Goal: Transaction & Acquisition: Purchase product/service

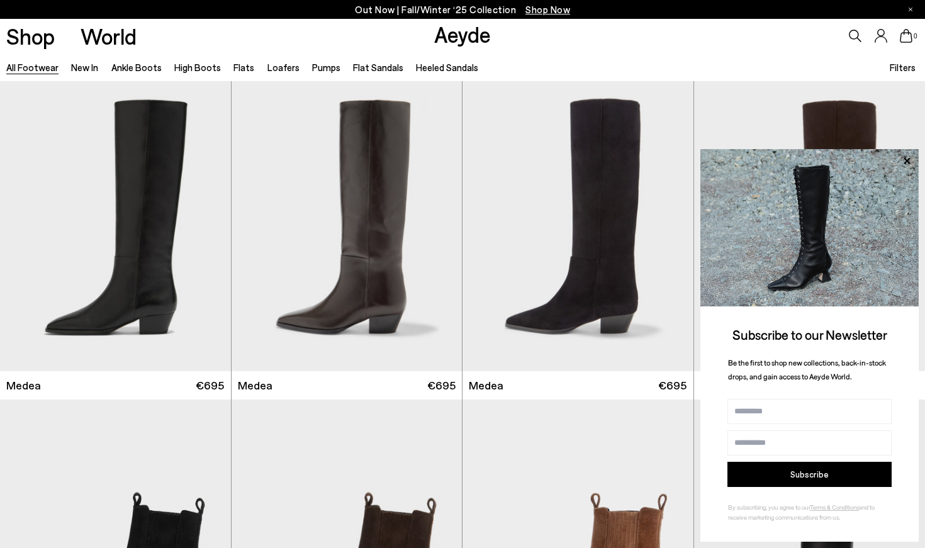
scroll to position [4137, 0]
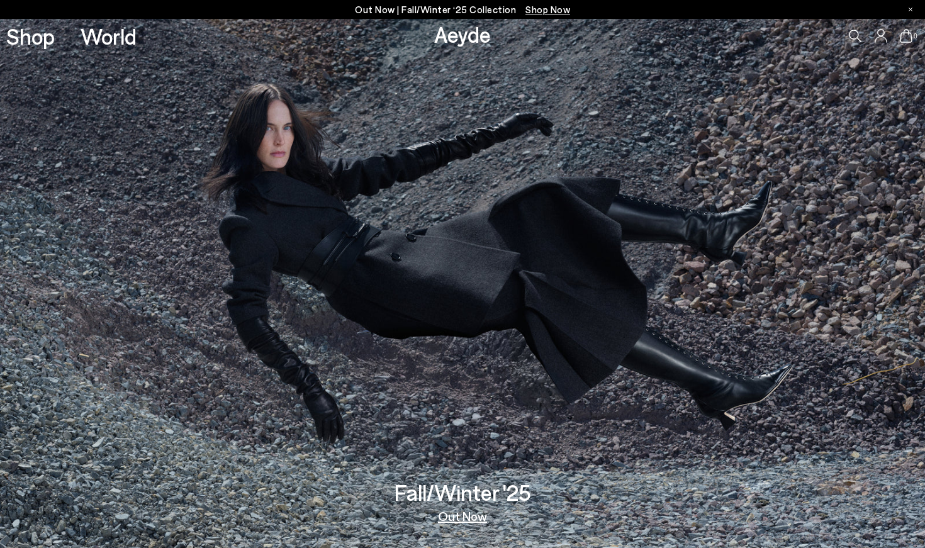
click at [528, 6] on span "Shop Now" at bounding box center [547, 9] width 45 height 11
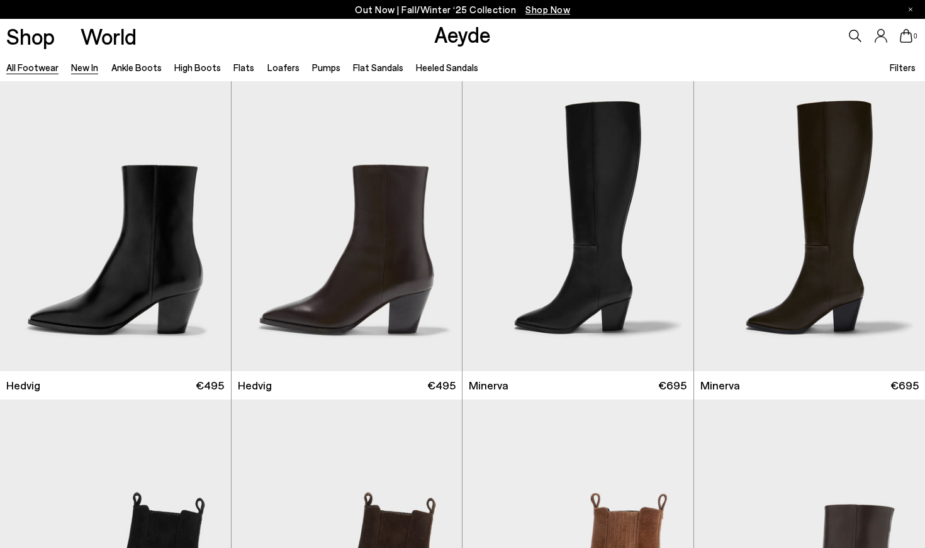
click at [40, 65] on link "All Footwear" at bounding box center [32, 67] width 52 height 11
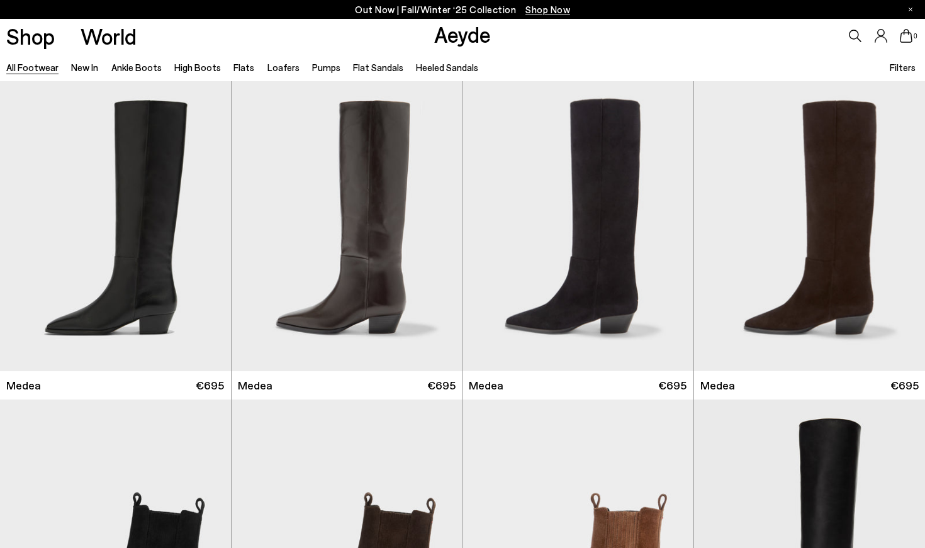
click at [900, 65] on span "Filters" at bounding box center [903, 67] width 26 height 11
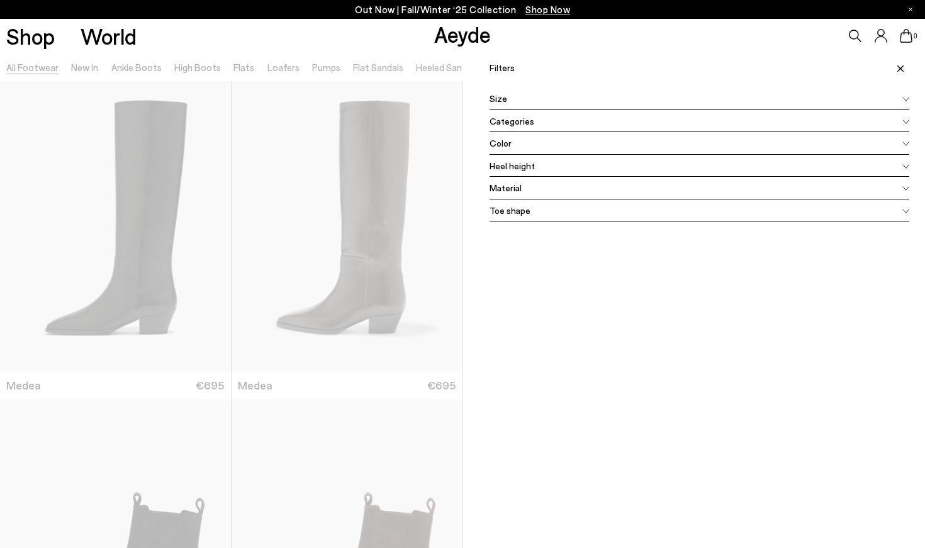
click at [496, 142] on span "Color" at bounding box center [500, 143] width 22 height 13
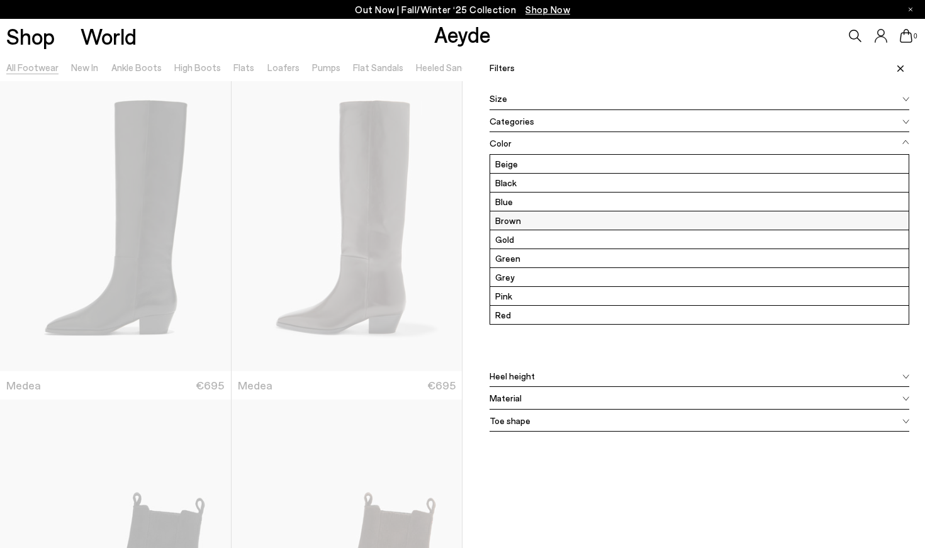
click at [502, 218] on label "Brown" at bounding box center [699, 220] width 418 height 18
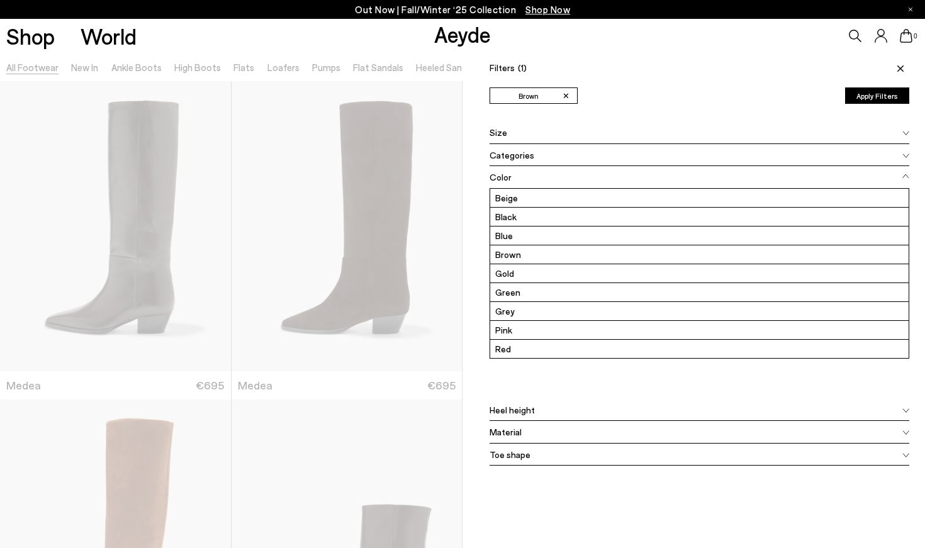
click at [291, 398] on div at bounding box center [231, 327] width 462 height 548
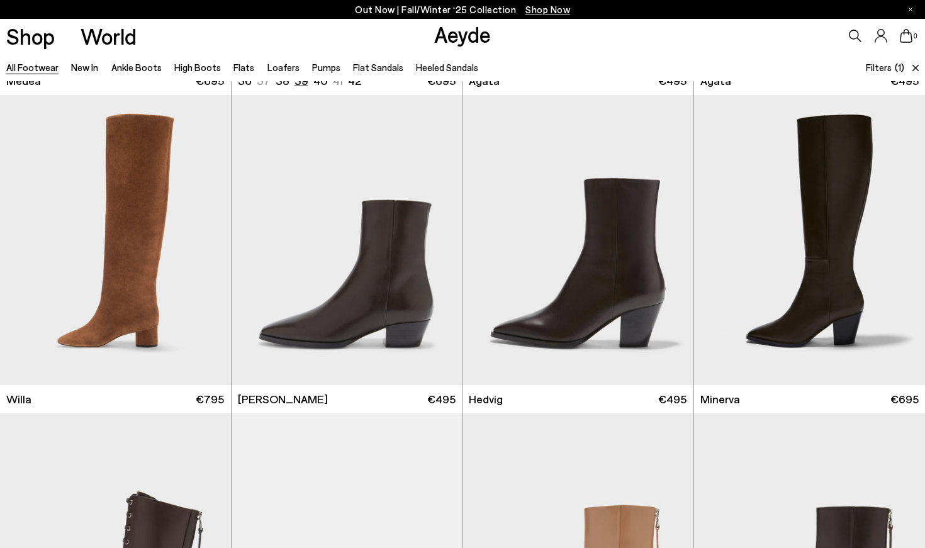
scroll to position [307, 0]
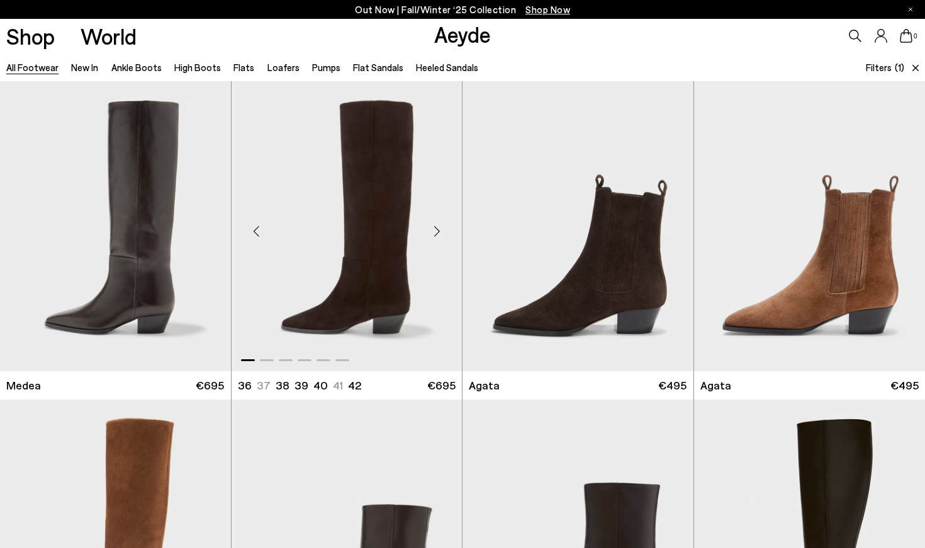
click at [356, 298] on img "1 / 6" at bounding box center [347, 226] width 231 height 290
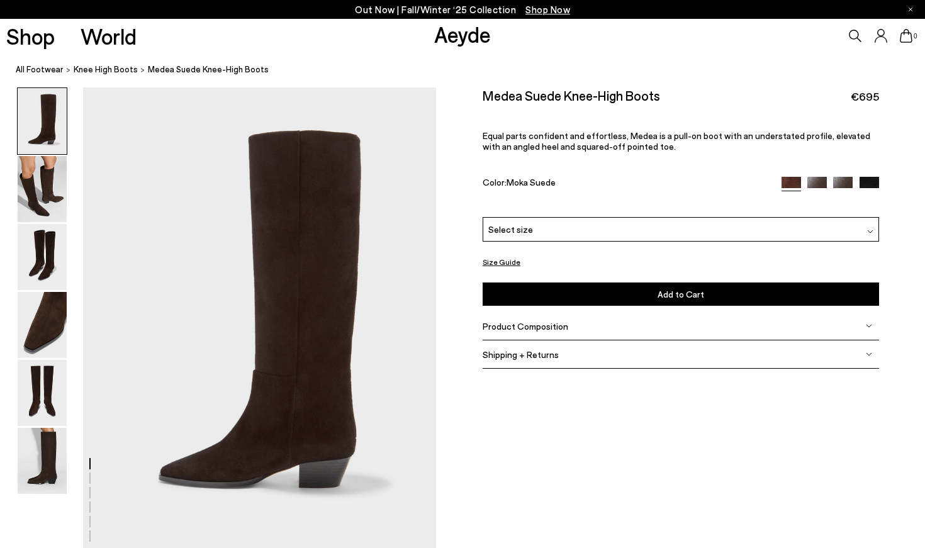
click at [503, 232] on span "Select size" at bounding box center [510, 229] width 45 height 13
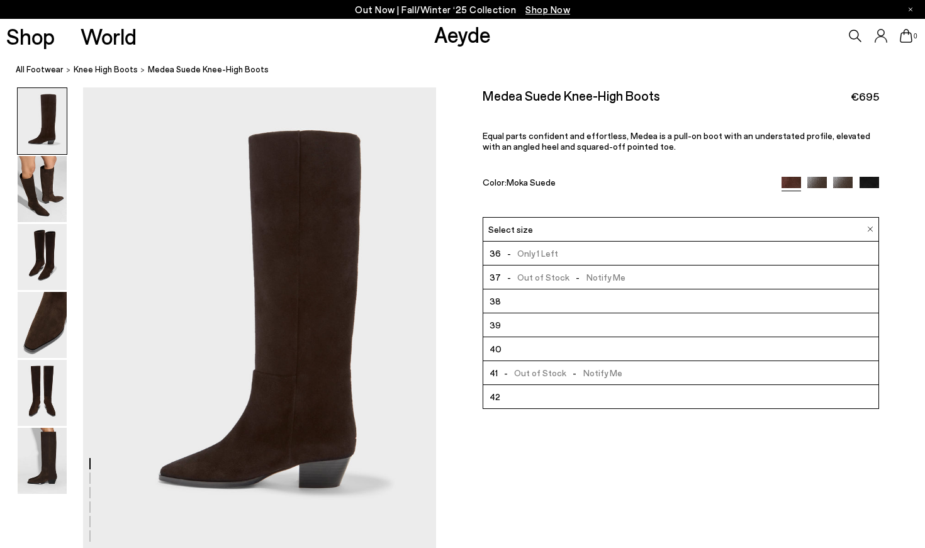
click at [500, 296] on li "38" at bounding box center [680, 301] width 395 height 24
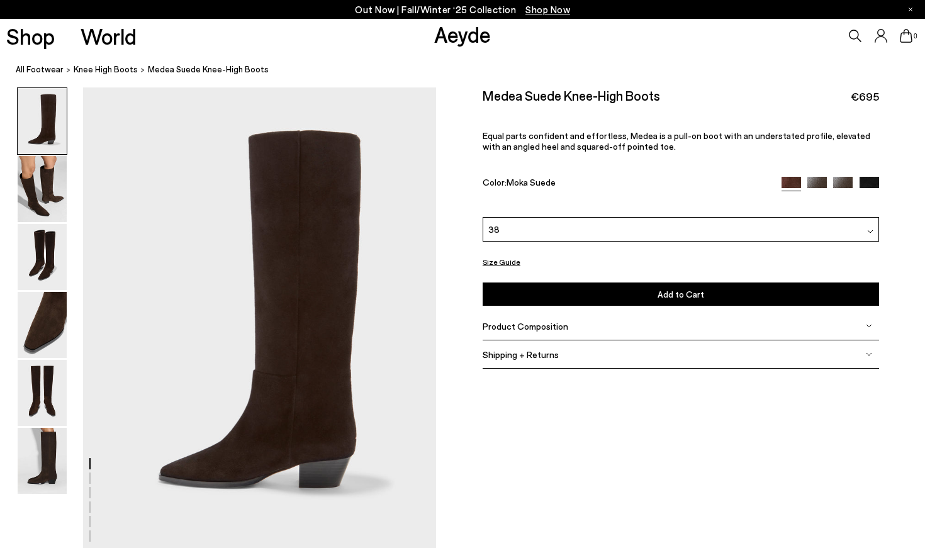
click at [526, 306] on button "Add to Cart Select a Size First" at bounding box center [681, 293] width 396 height 23
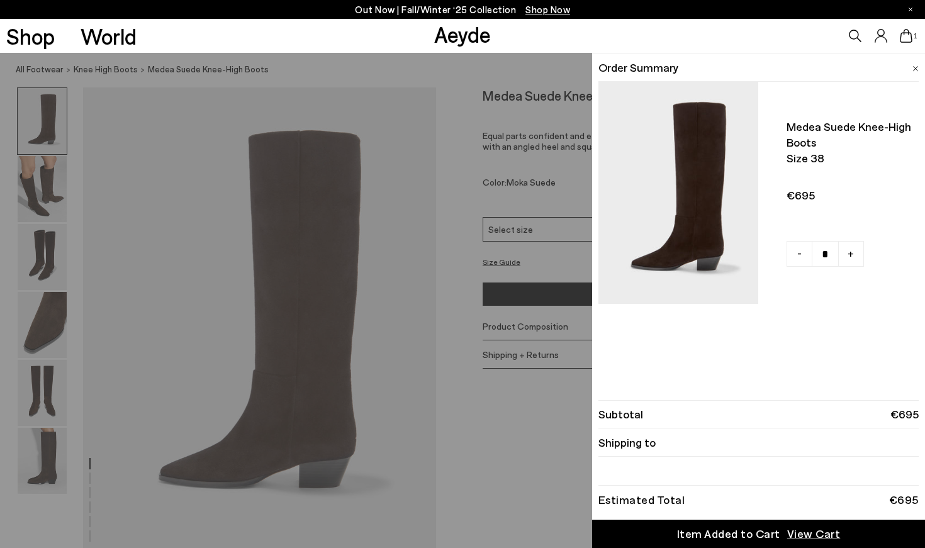
click at [474, 402] on div "Quick Add Color Size View Details Order Summary Medea suede knee-high boots Siz…" at bounding box center [462, 300] width 925 height 495
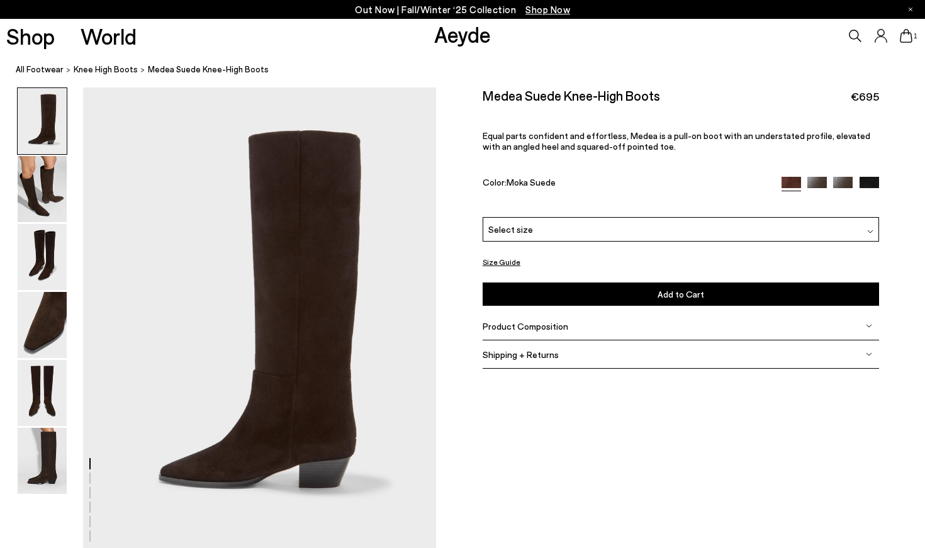
click at [871, 182] on img at bounding box center [869, 187] width 20 height 20
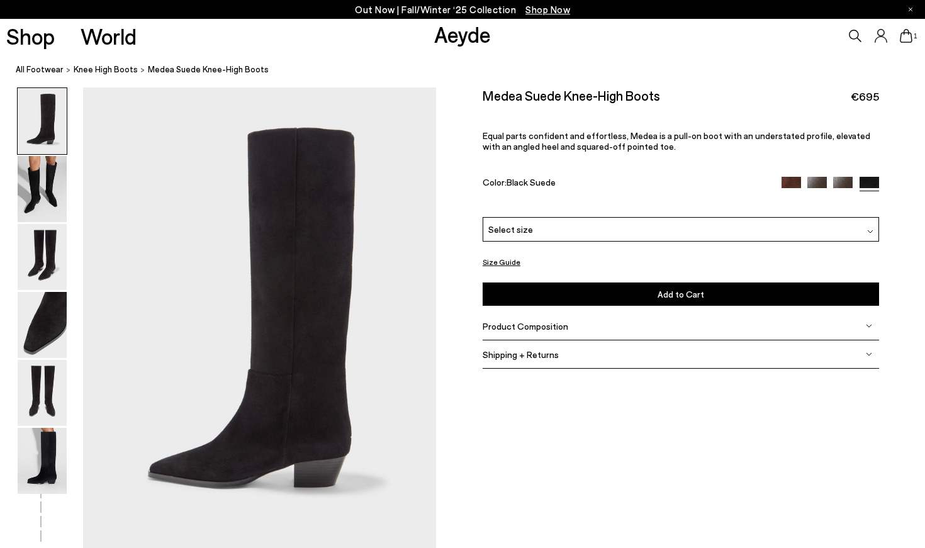
click at [813, 184] on img at bounding box center [817, 187] width 20 height 20
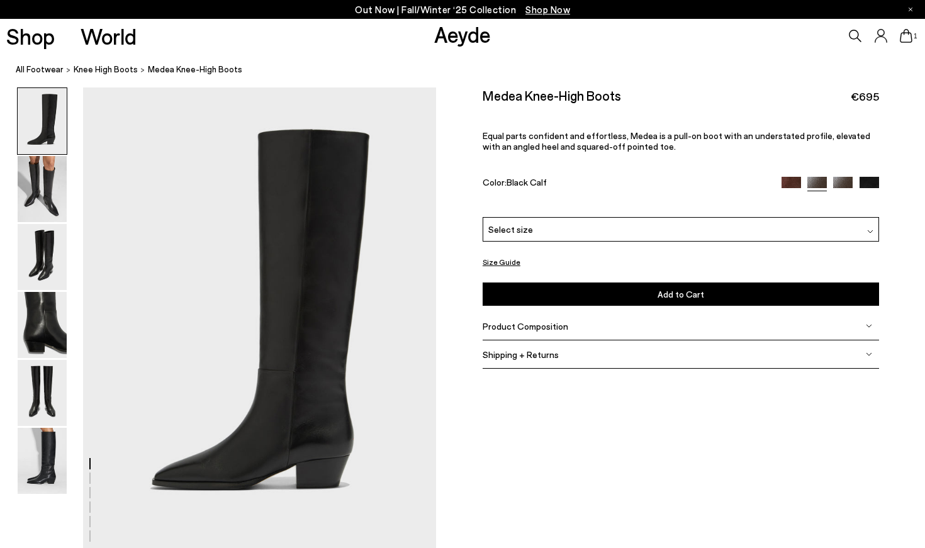
click at [842, 186] on img at bounding box center [843, 187] width 20 height 20
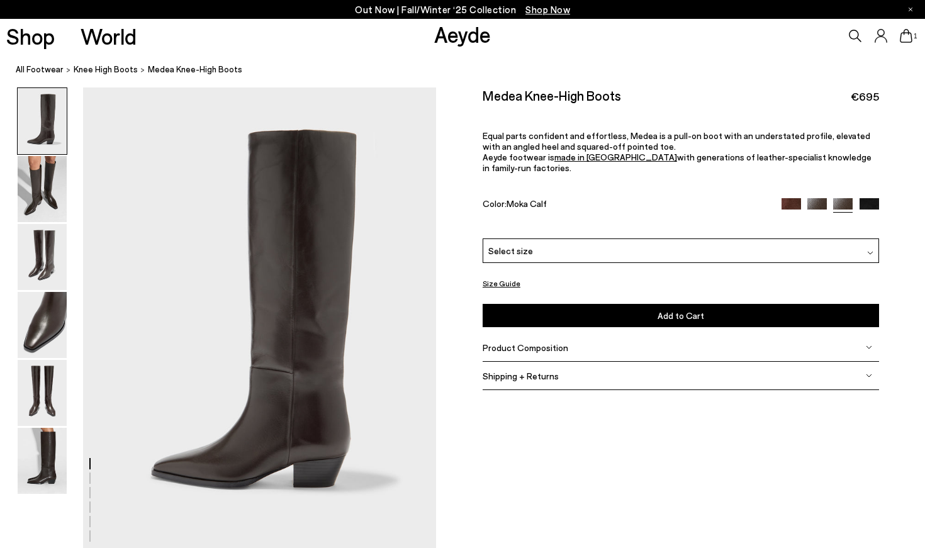
click at [512, 245] on span "Select size" at bounding box center [510, 250] width 45 height 13
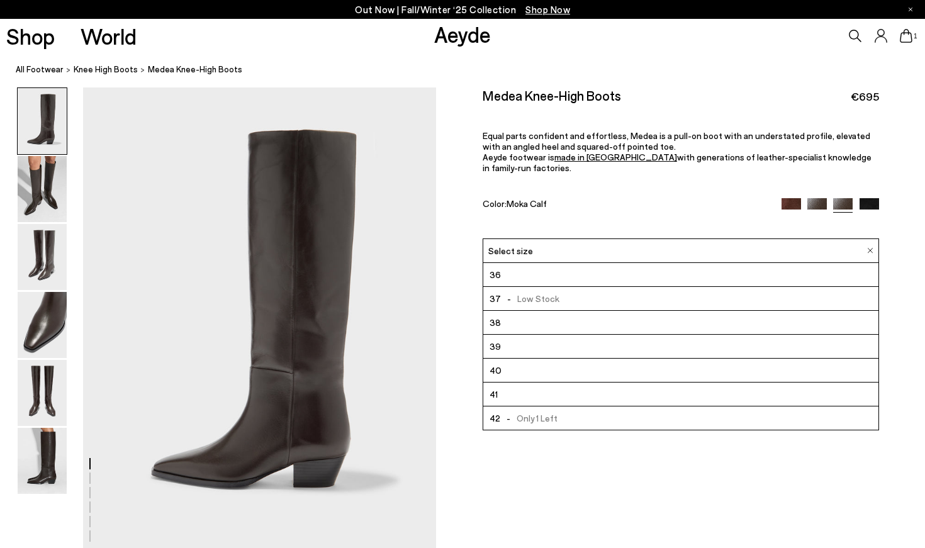
click at [511, 293] on span "-" at bounding box center [509, 298] width 16 height 11
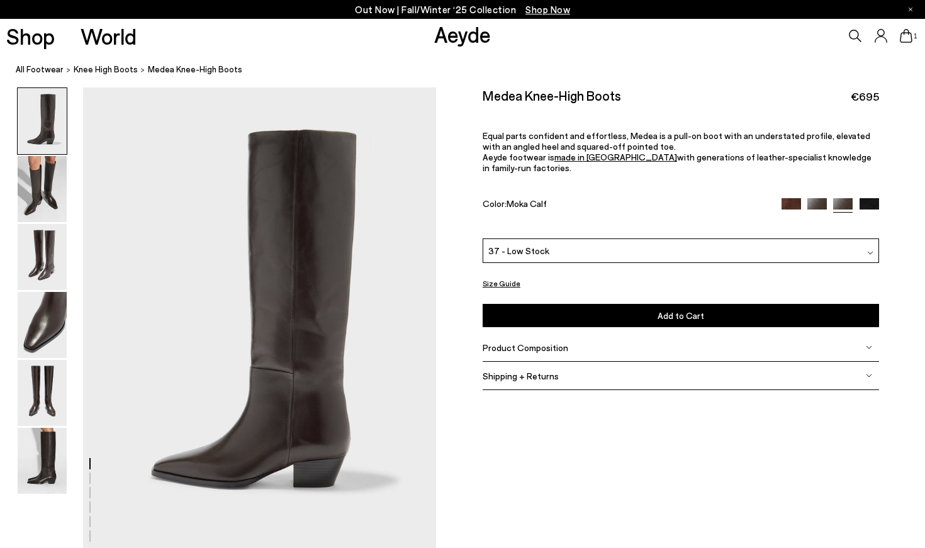
click at [561, 309] on button "Add to Cart Select a Size First" at bounding box center [681, 315] width 396 height 23
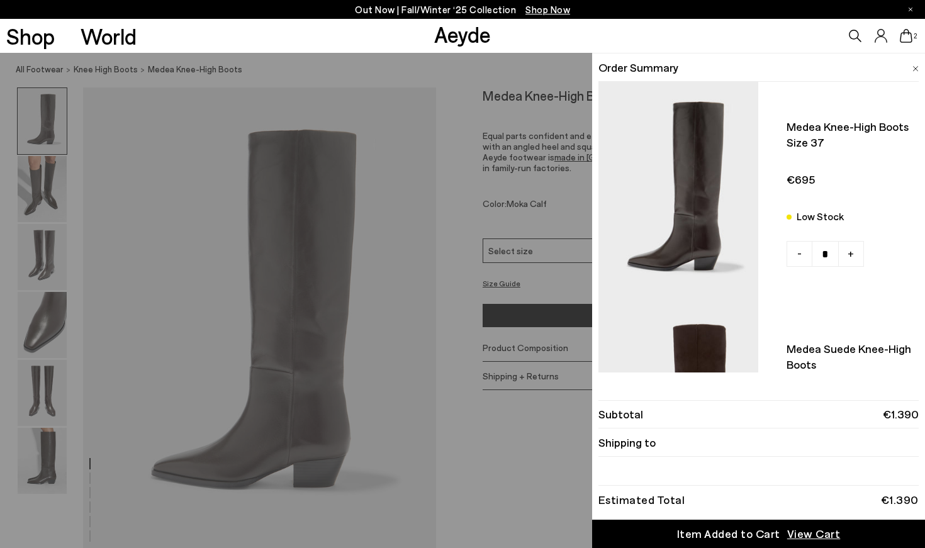
click at [494, 511] on div "Quick Add Color Size View Details Order Summary Medea knee-high boots Size 37 L…" at bounding box center [462, 300] width 925 height 495
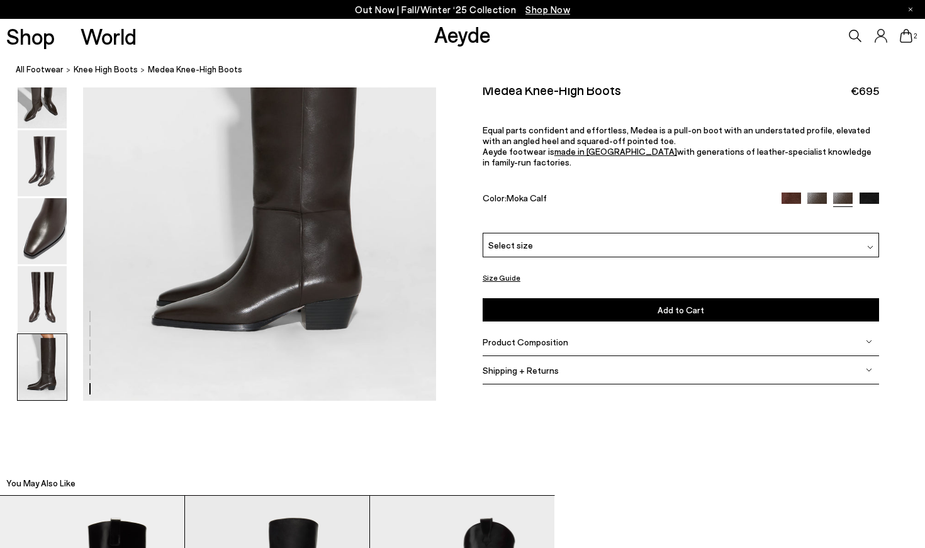
scroll to position [2516, 0]
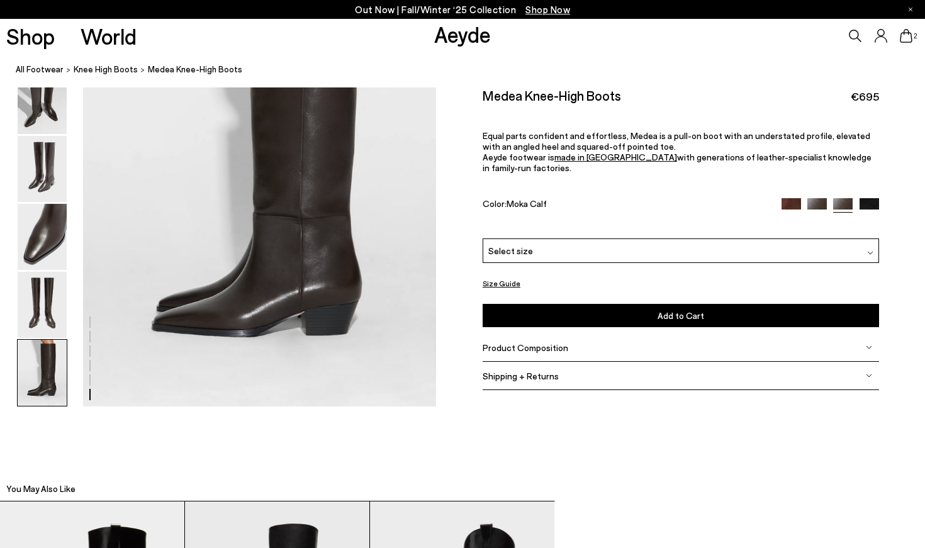
click at [90, 321] on div at bounding box center [89, 321] width 1 height 11
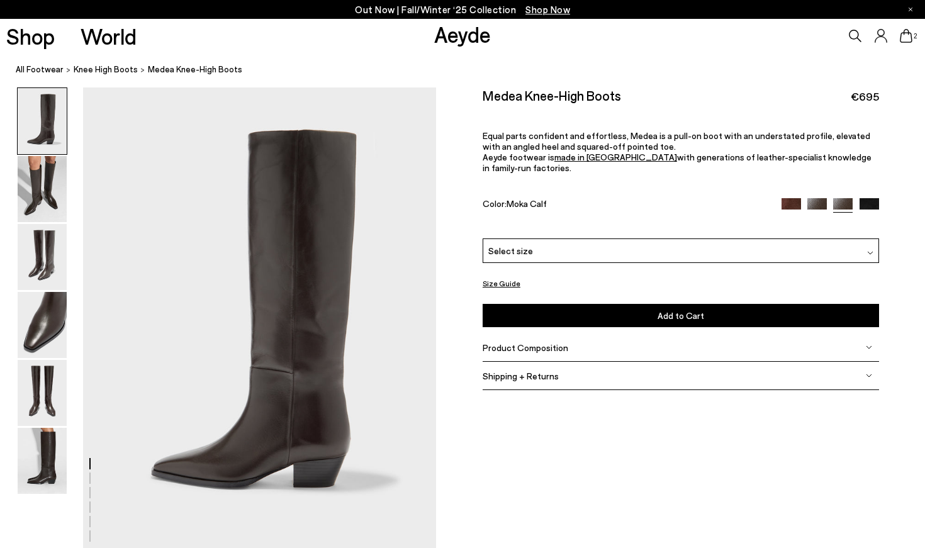
scroll to position [0, 0]
click at [53, 203] on img at bounding box center [42, 189] width 49 height 66
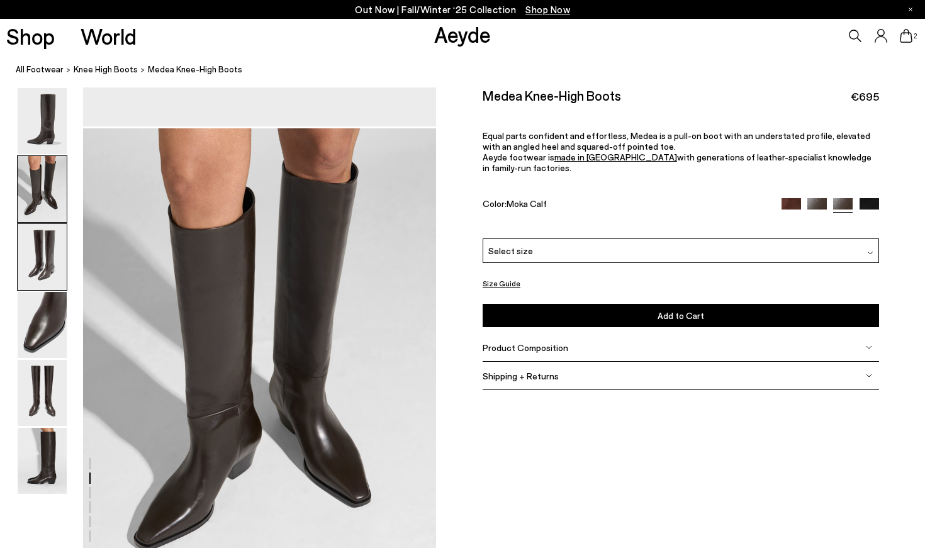
scroll to position [473, 0]
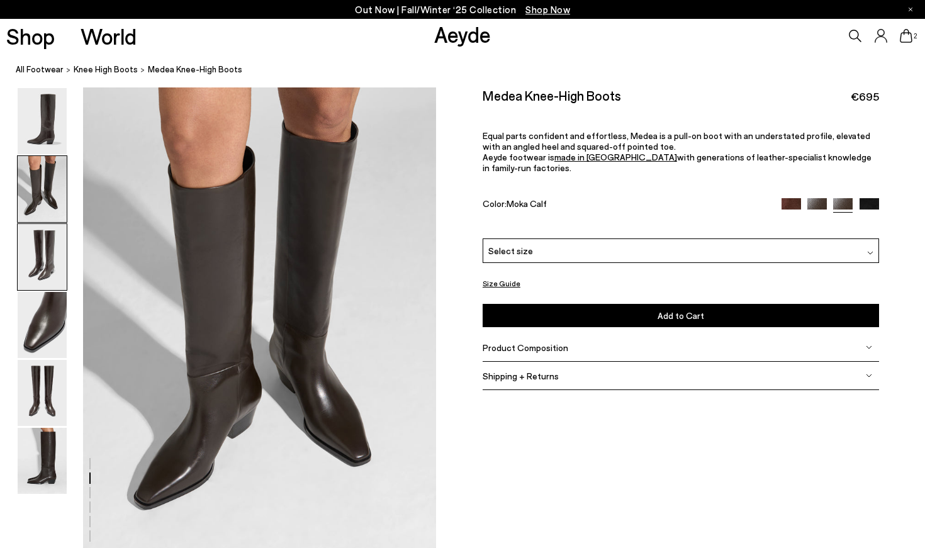
click at [45, 252] on img at bounding box center [42, 257] width 49 height 66
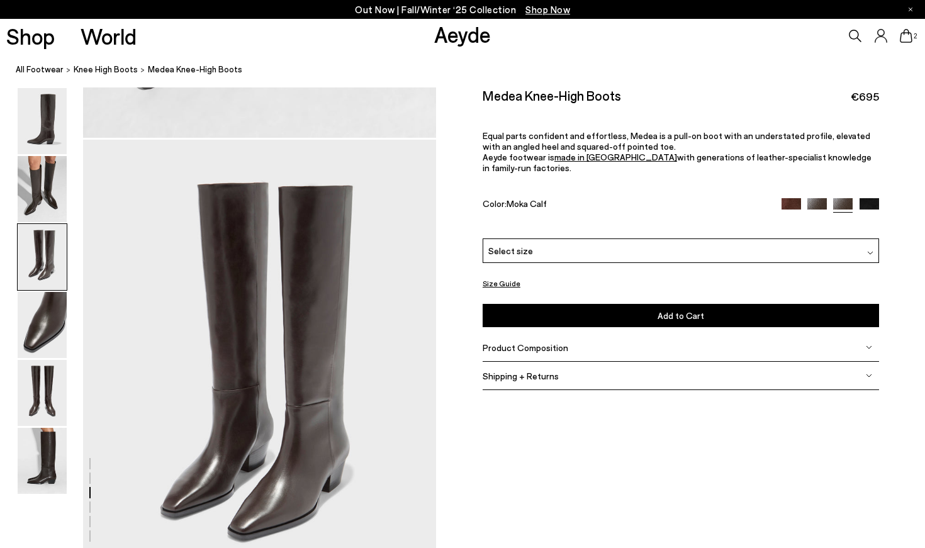
scroll to position [946, 0]
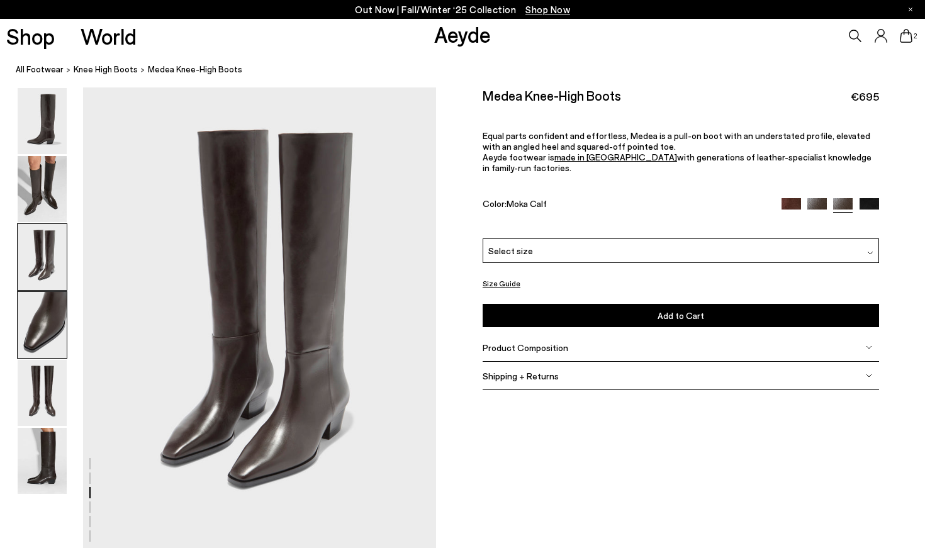
click at [37, 320] on img at bounding box center [42, 325] width 49 height 66
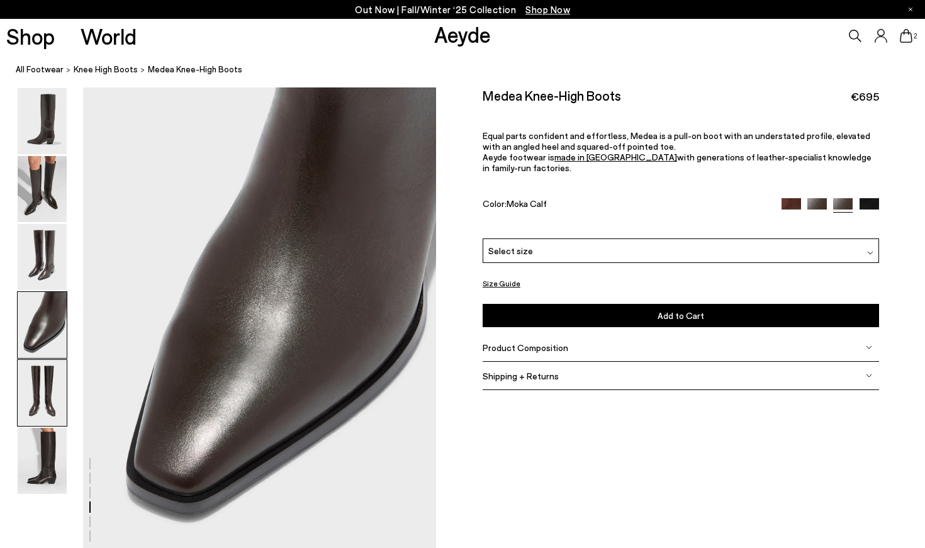
click at [40, 394] on img at bounding box center [42, 393] width 49 height 66
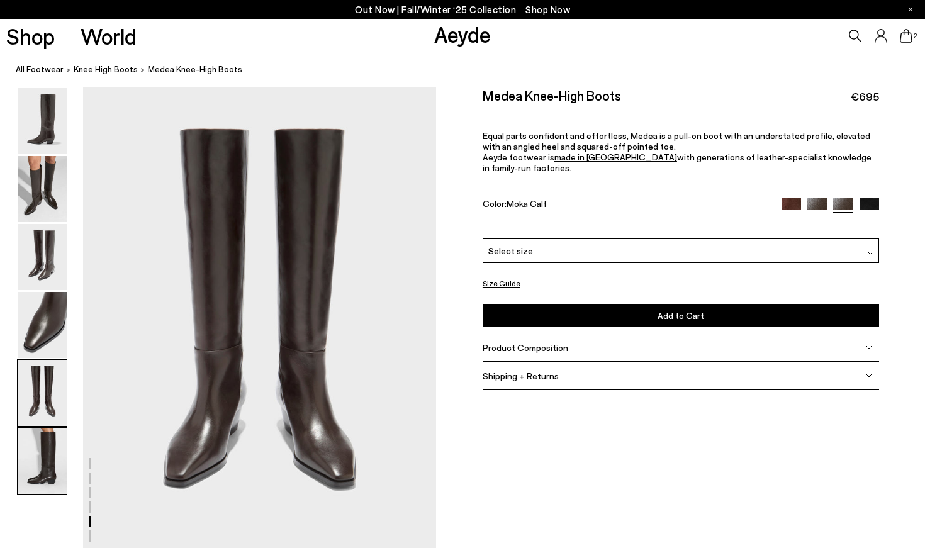
click at [35, 451] on img at bounding box center [42, 461] width 49 height 66
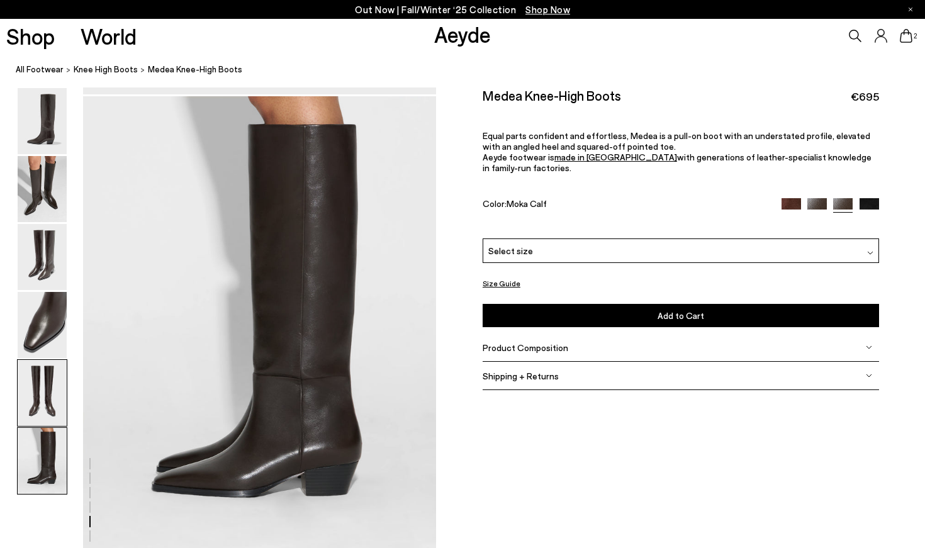
scroll to position [2451, 0]
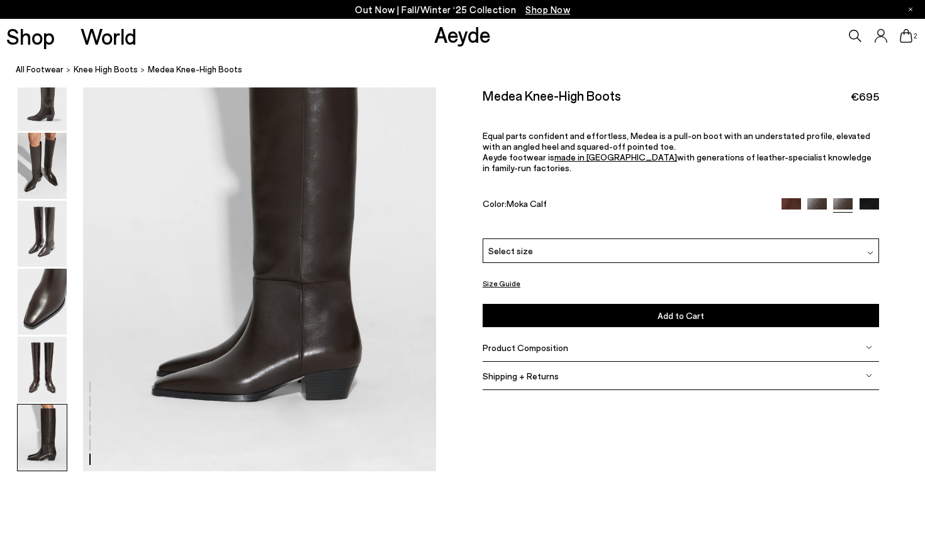
click at [496, 342] on span "Product Composition" at bounding box center [526, 347] width 86 height 11
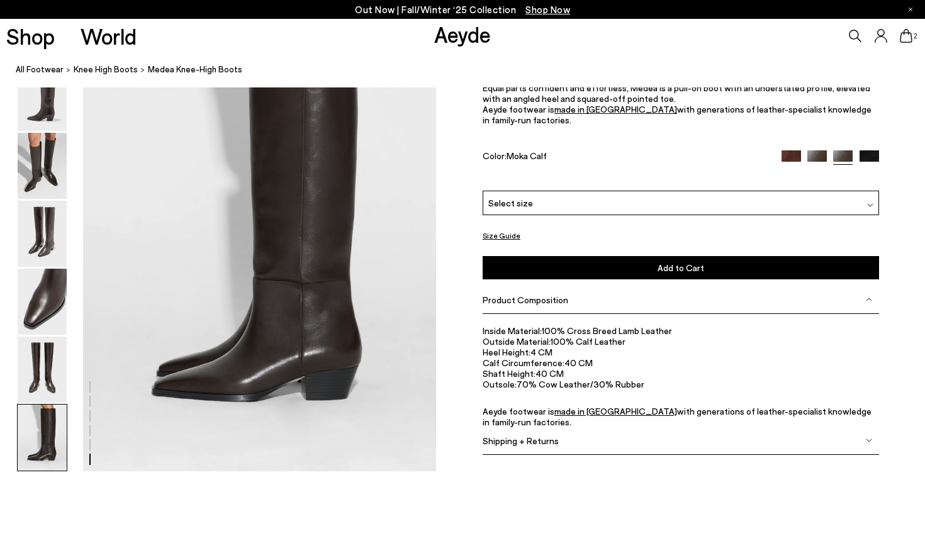
click at [517, 443] on span "Shipping + Returns" at bounding box center [521, 440] width 76 height 11
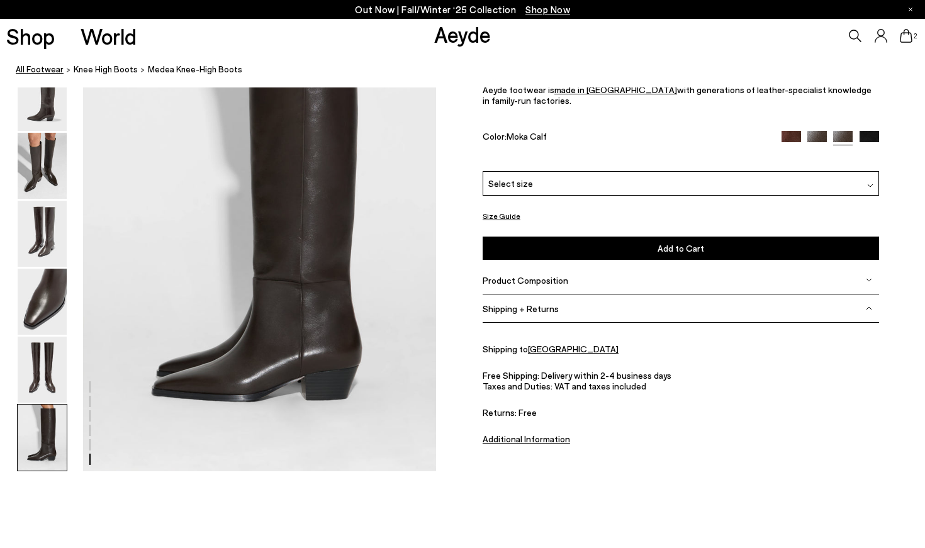
click at [34, 75] on link "All Footwear" at bounding box center [40, 69] width 48 height 13
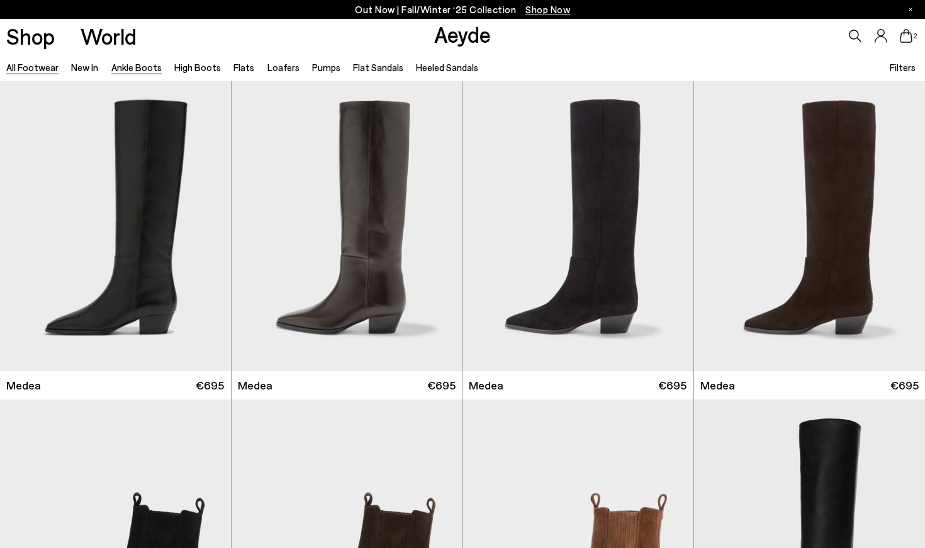
click at [140, 70] on link "Ankle Boots" at bounding box center [136, 67] width 50 height 11
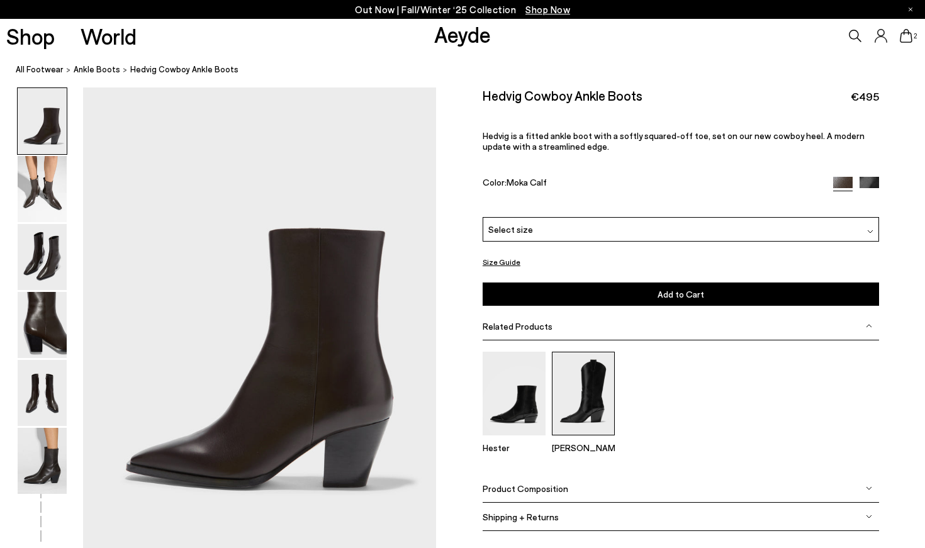
click at [589, 401] on img at bounding box center [583, 394] width 63 height 84
click at [92, 72] on span "ankle boots" at bounding box center [97, 69] width 47 height 10
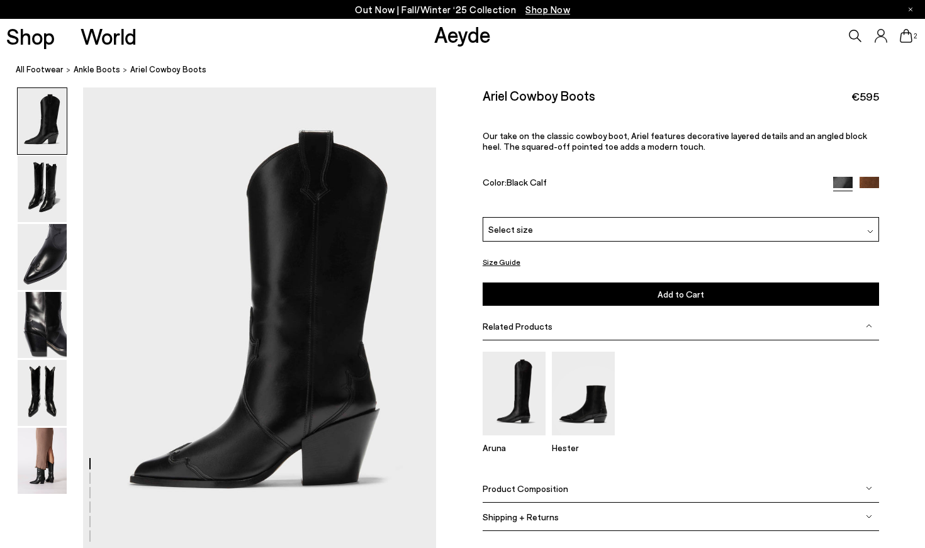
click at [865, 181] on img at bounding box center [869, 187] width 20 height 20
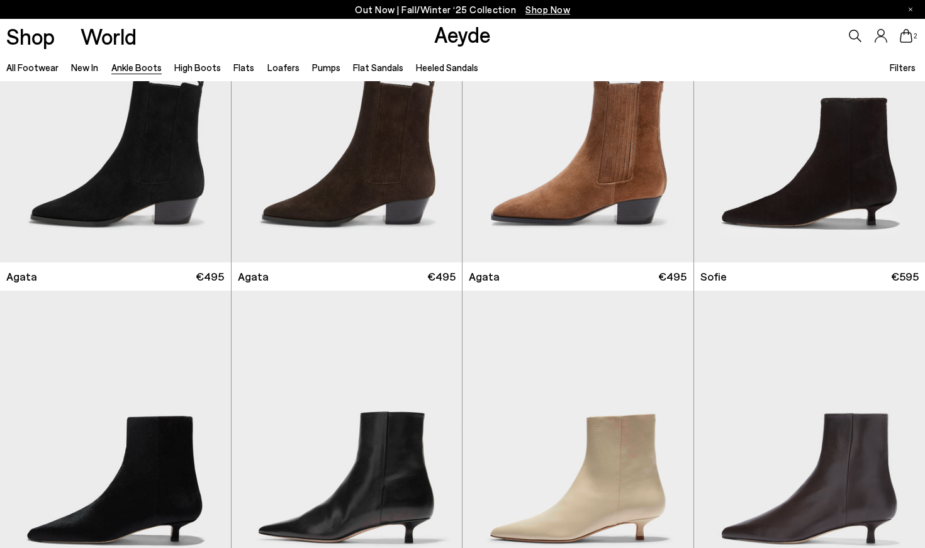
scroll to position [747, 0]
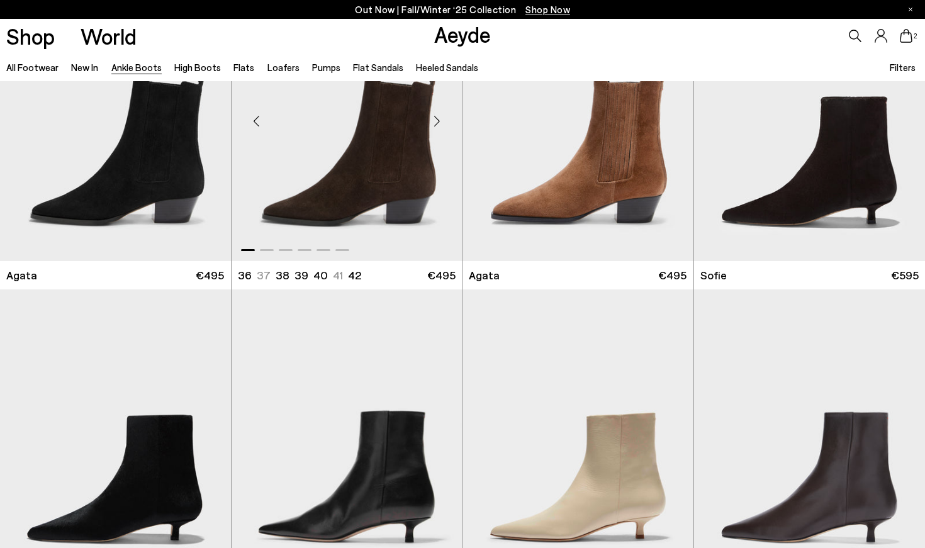
click at [313, 170] on img "1 / 6" at bounding box center [347, 116] width 231 height 290
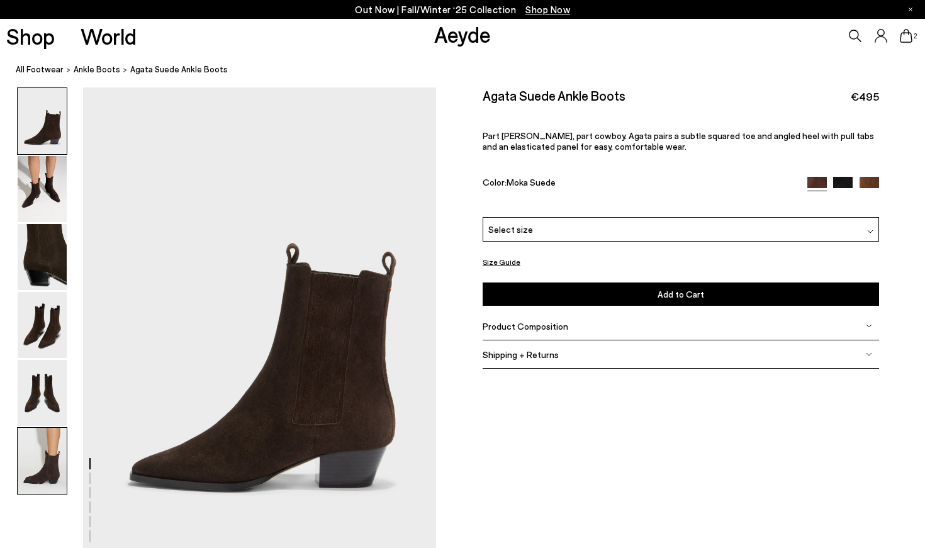
click at [26, 464] on img at bounding box center [42, 461] width 49 height 66
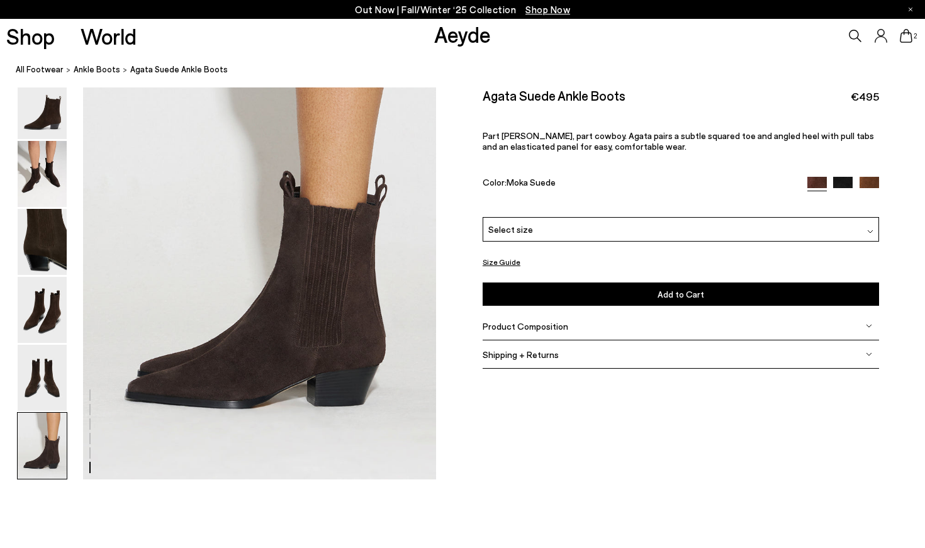
scroll to position [2451, 0]
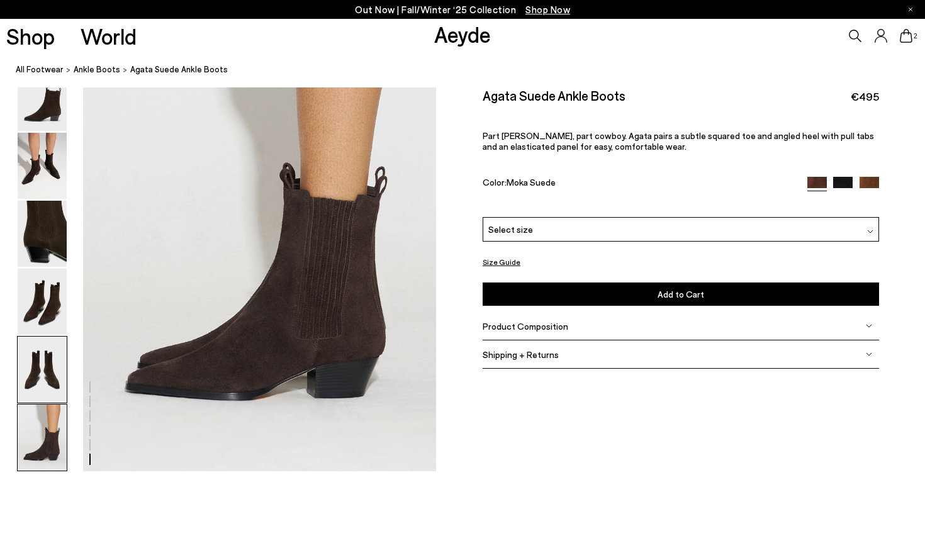
click at [42, 371] on img at bounding box center [42, 370] width 49 height 66
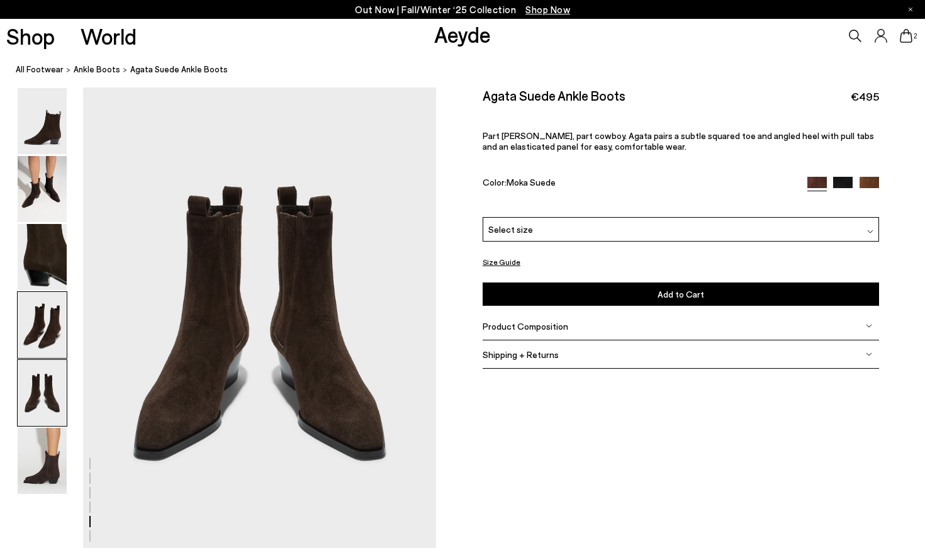
click at [55, 327] on img at bounding box center [42, 325] width 49 height 66
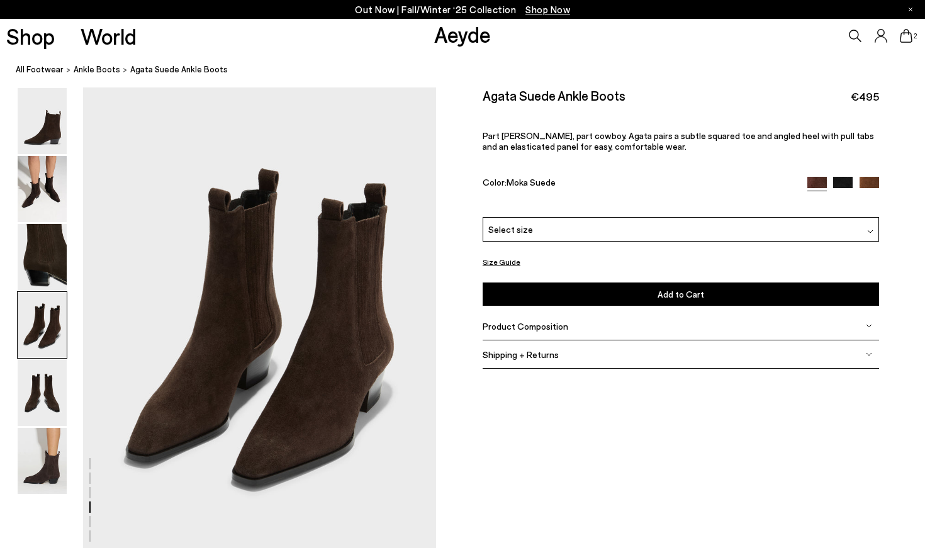
scroll to position [1419, 0]
click at [47, 255] on img at bounding box center [42, 257] width 49 height 66
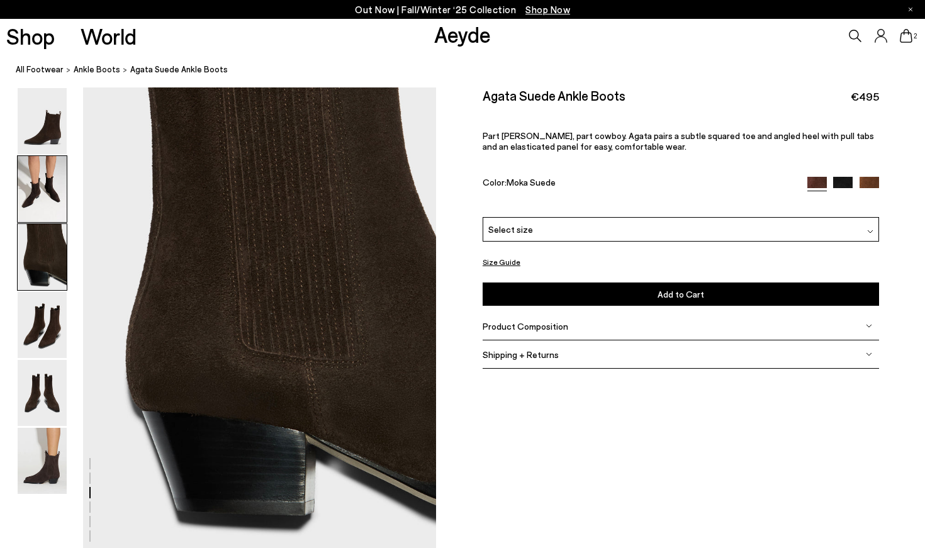
scroll to position [946, 0]
click at [48, 196] on img at bounding box center [42, 189] width 49 height 66
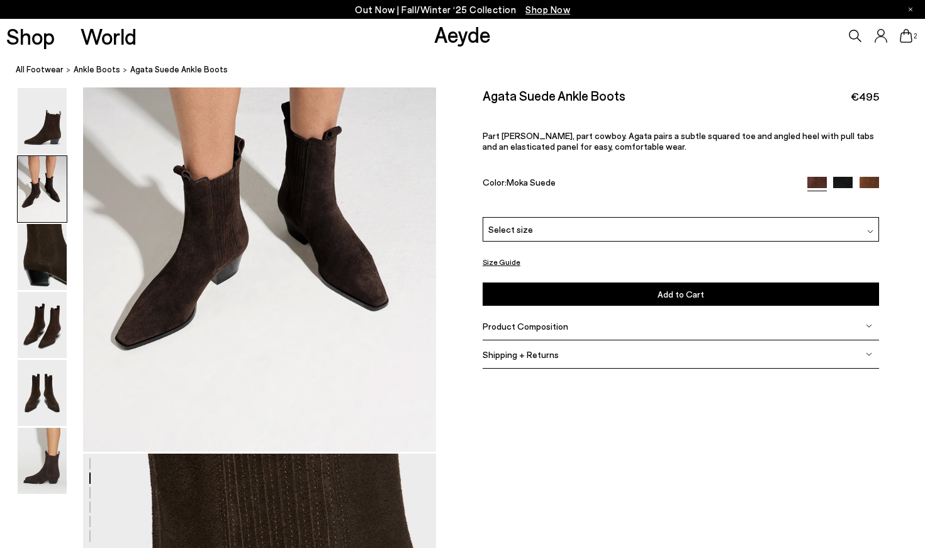
scroll to position [473, 0]
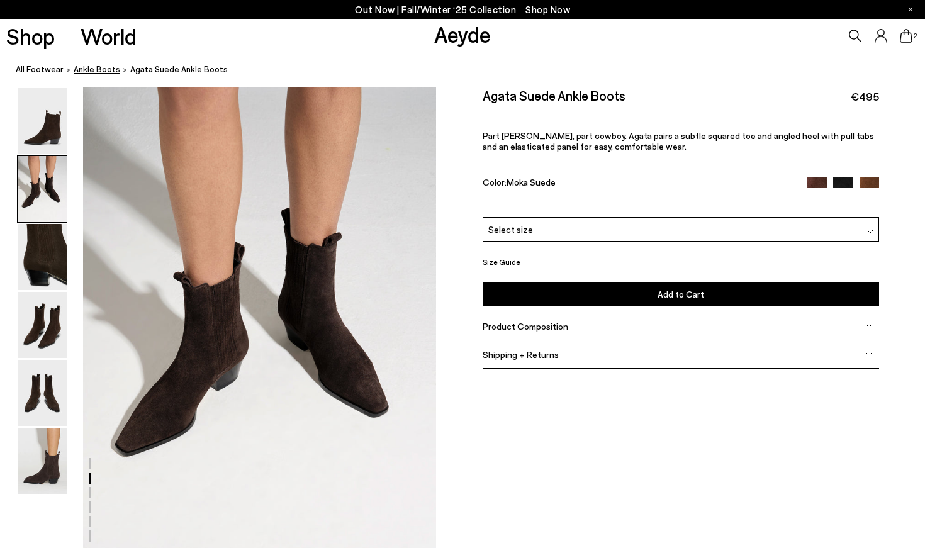
click at [88, 70] on span "ankle boots" at bounding box center [97, 69] width 47 height 10
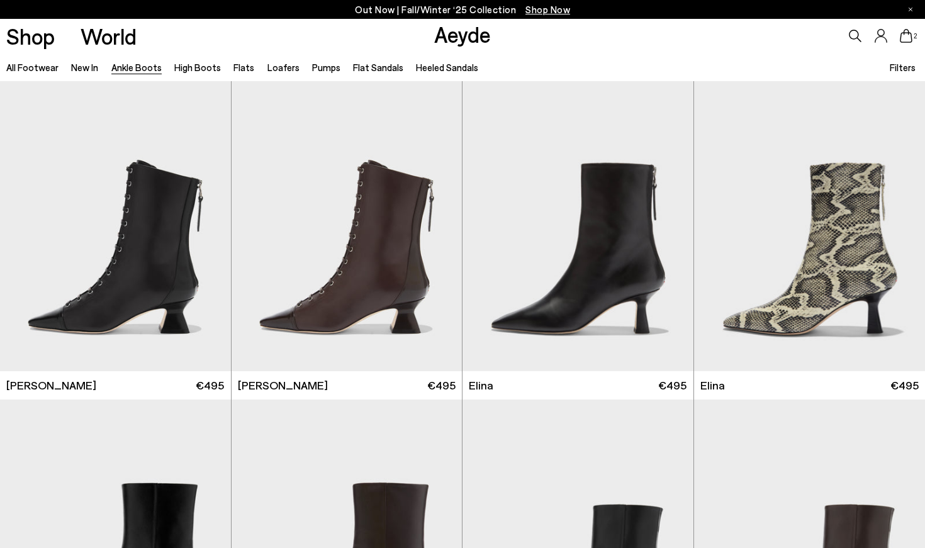
click at [893, 66] on span "Filters" at bounding box center [903, 67] width 26 height 11
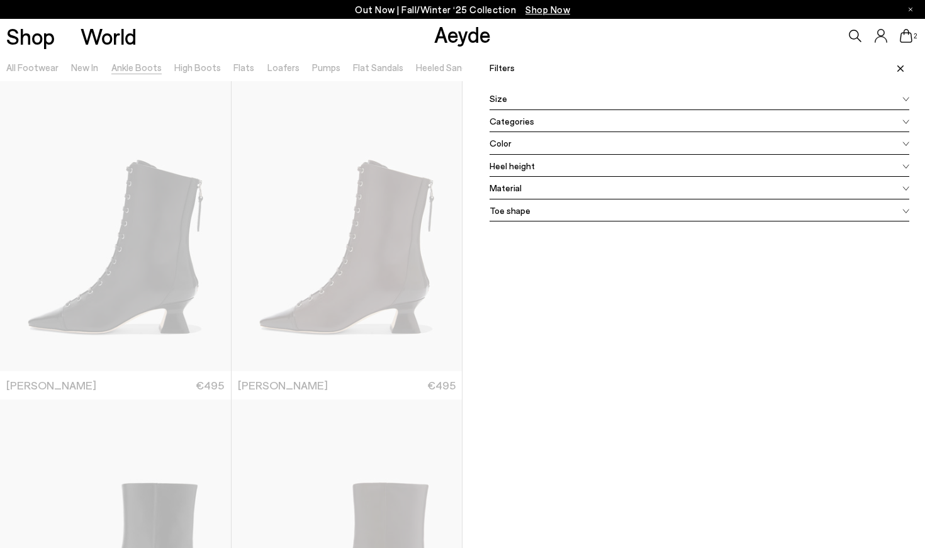
click at [500, 140] on span "Color" at bounding box center [500, 143] width 22 height 13
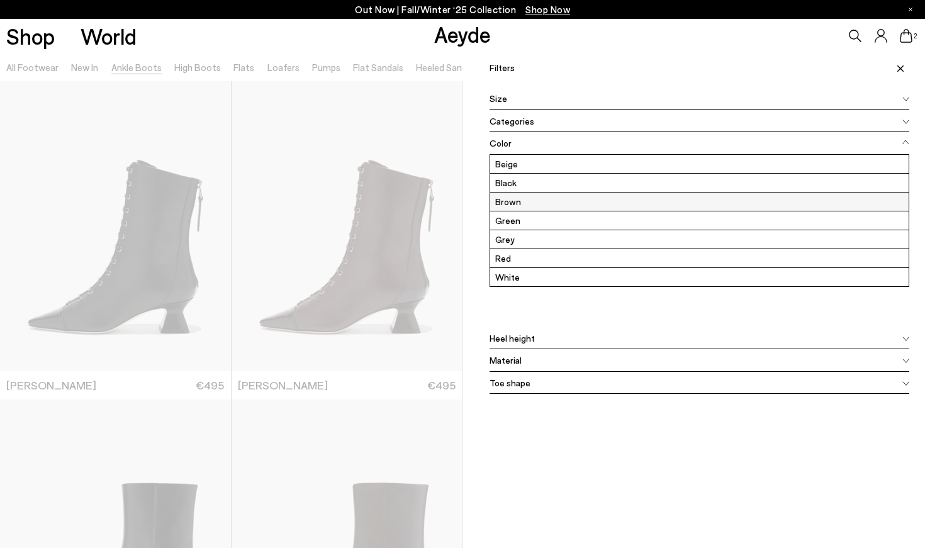
click at [507, 198] on label "Brown" at bounding box center [699, 202] width 418 height 18
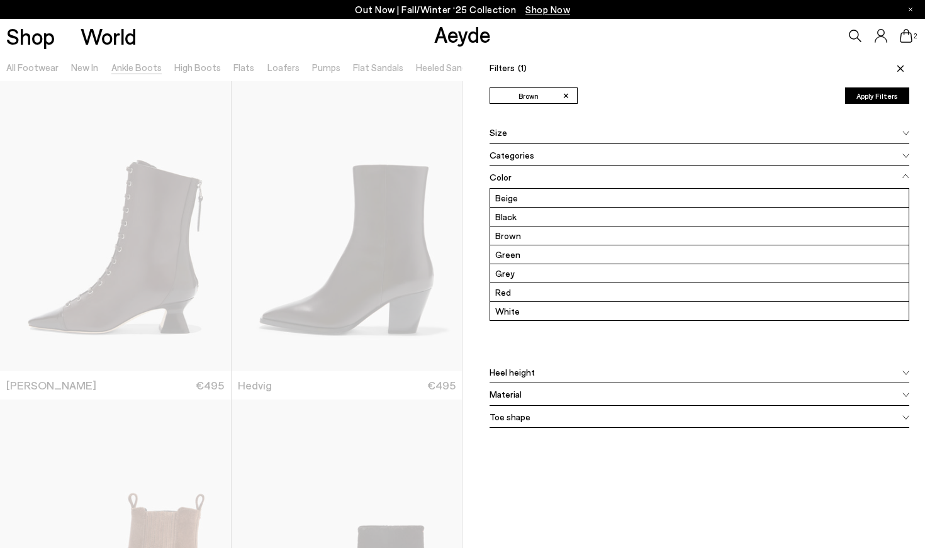
click at [498, 539] on div "Filters (1) ✕ Brown Apply filters ✕ Brown Apply Filters Availability In stock O…" at bounding box center [693, 327] width 462 height 548
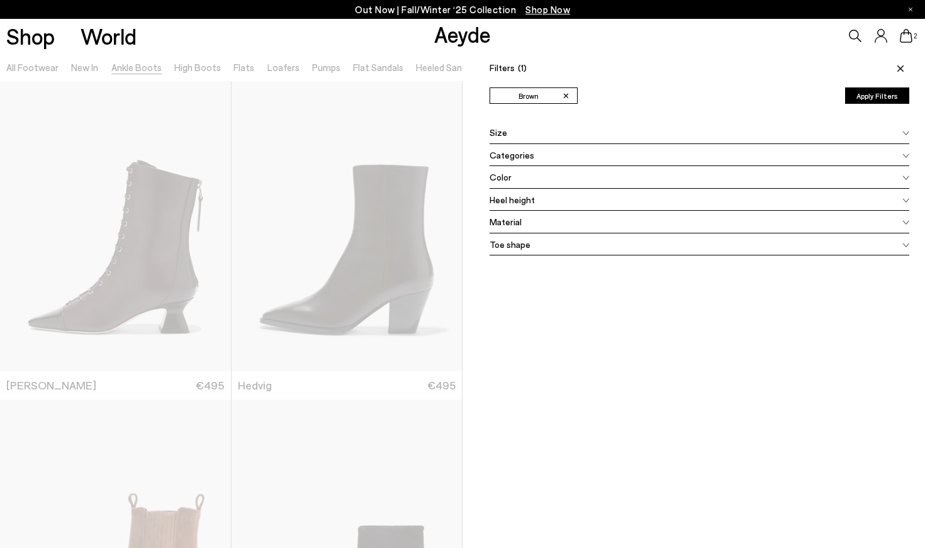
click at [353, 494] on div at bounding box center [231, 327] width 462 height 548
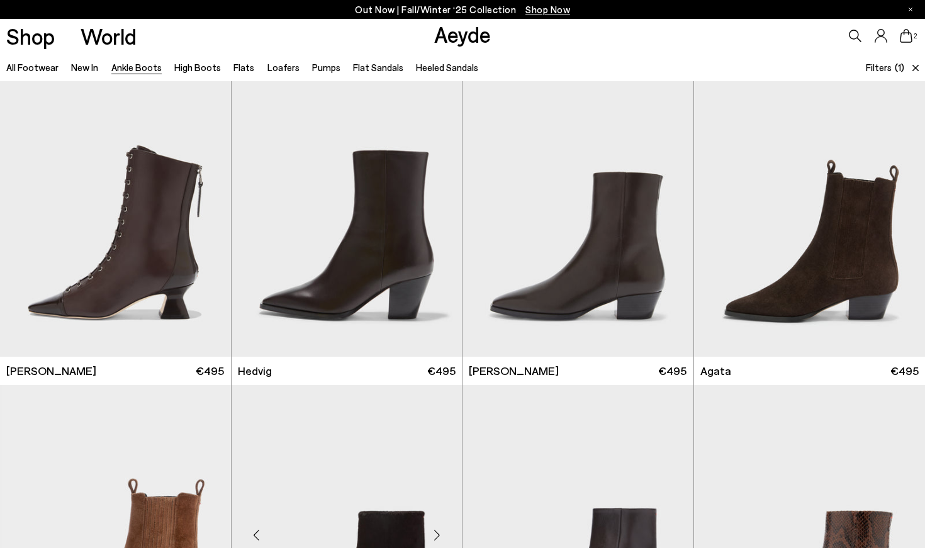
scroll to position [18, 0]
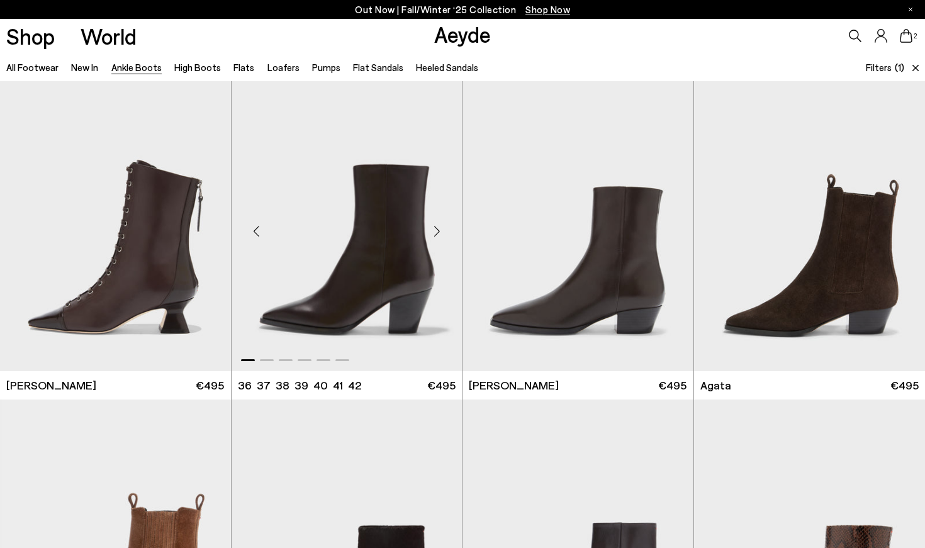
click at [357, 315] on img "1 / 6" at bounding box center [347, 226] width 231 height 290
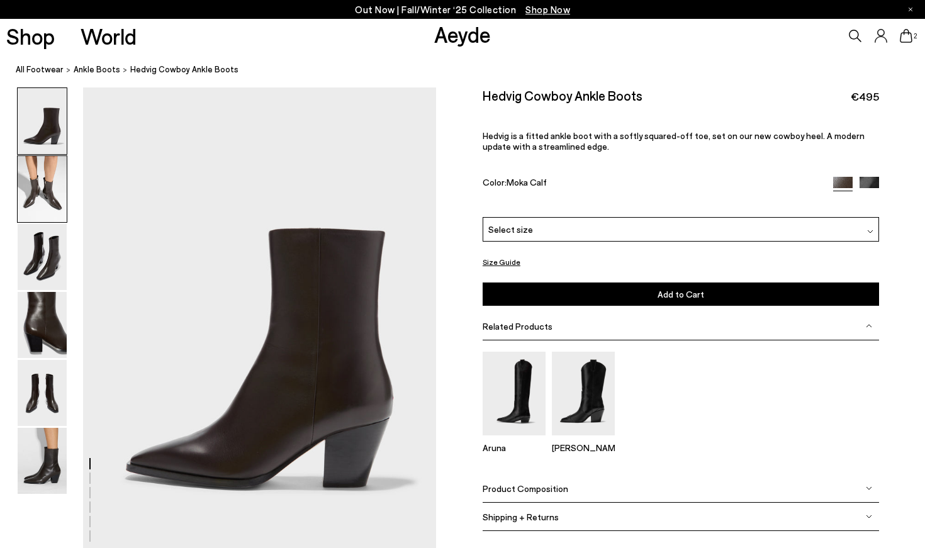
click at [50, 183] on img at bounding box center [42, 189] width 49 height 66
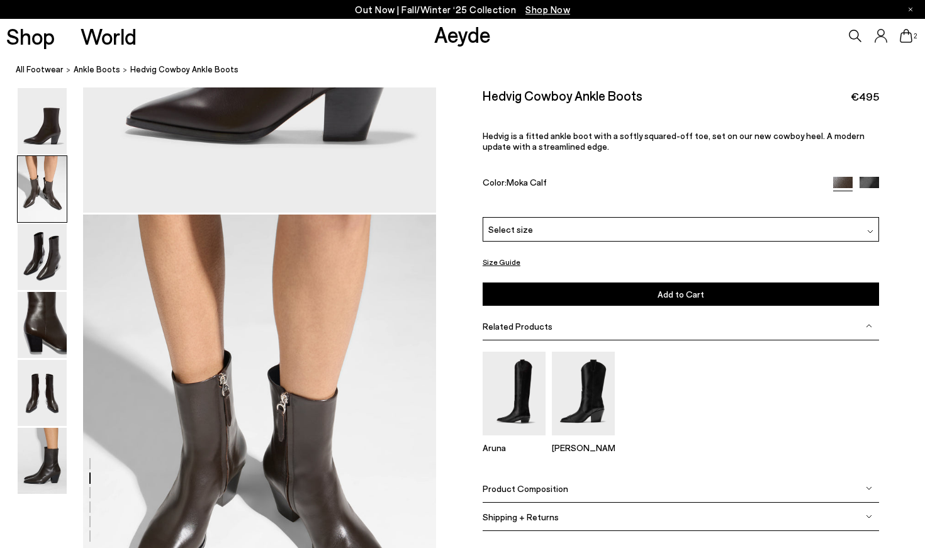
scroll to position [473, 0]
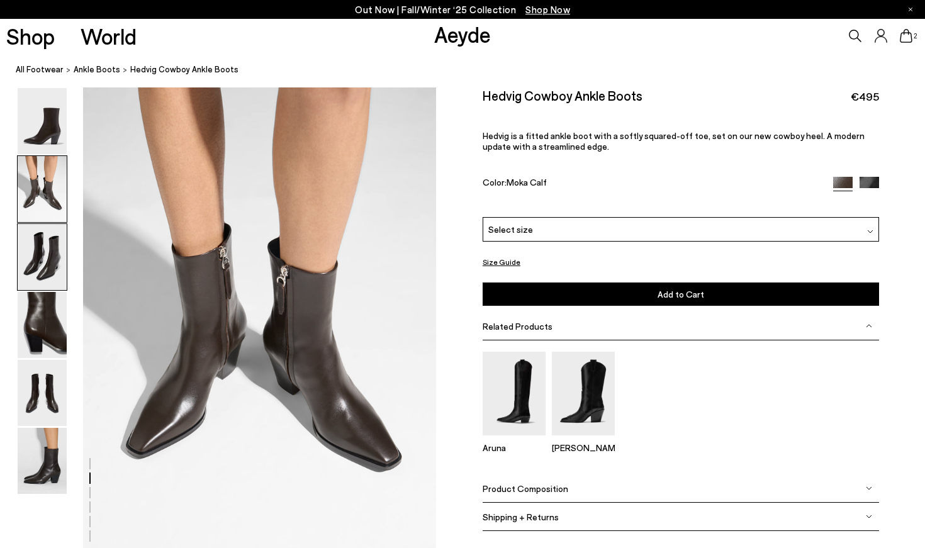
click at [42, 260] on img at bounding box center [42, 257] width 49 height 66
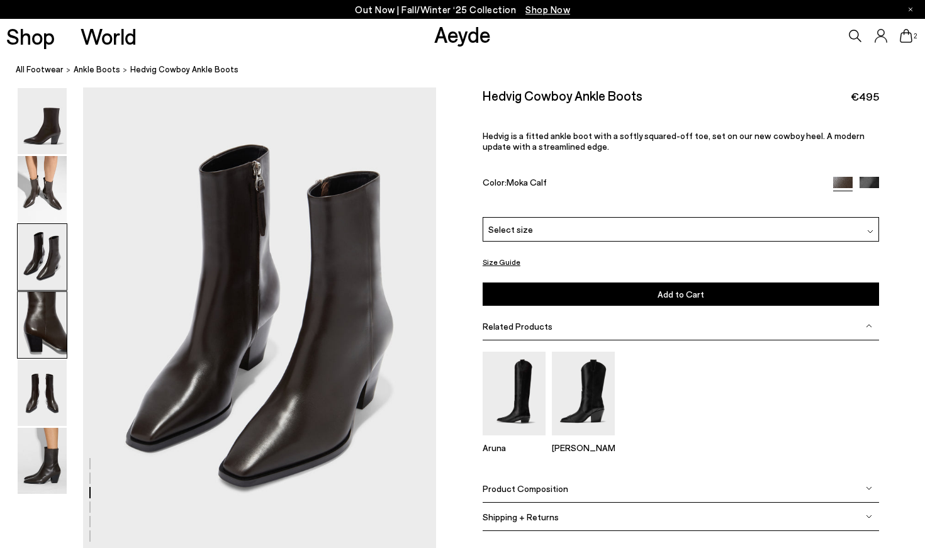
click at [44, 323] on img at bounding box center [42, 325] width 49 height 66
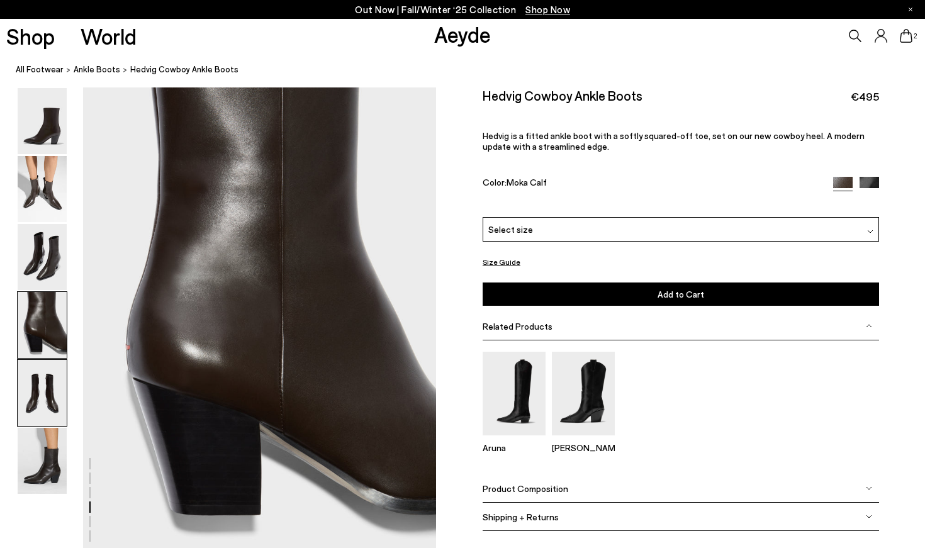
click at [38, 403] on img at bounding box center [42, 393] width 49 height 66
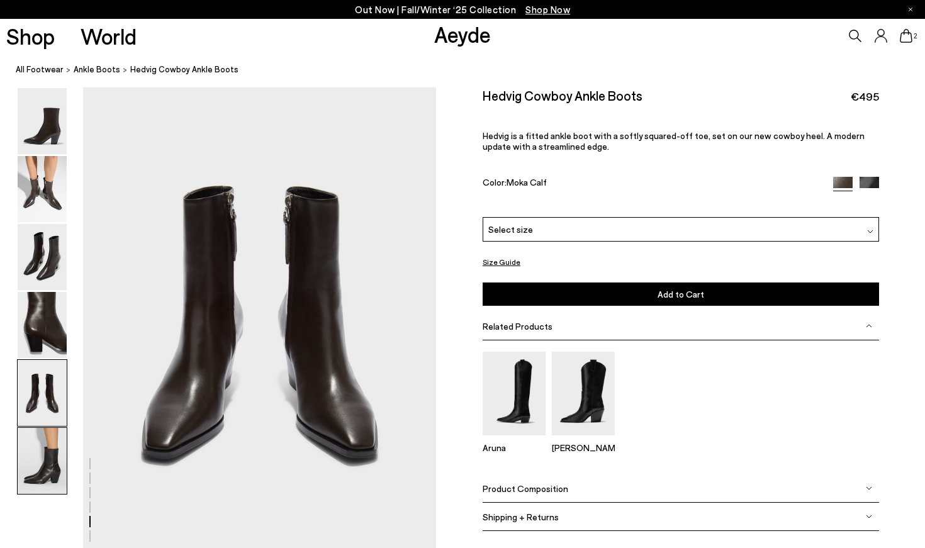
click at [35, 457] on img at bounding box center [42, 461] width 49 height 66
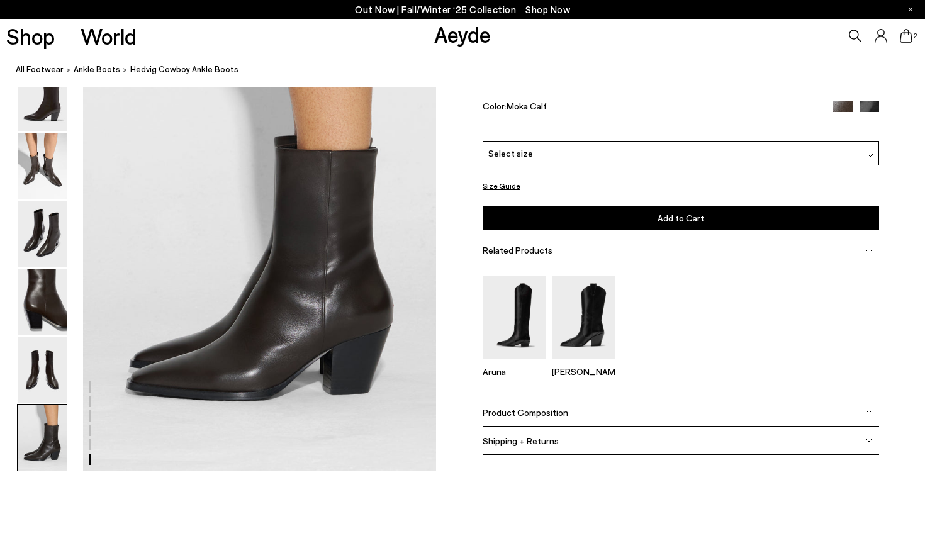
click at [491, 413] on span "Product Composition" at bounding box center [526, 412] width 86 height 11
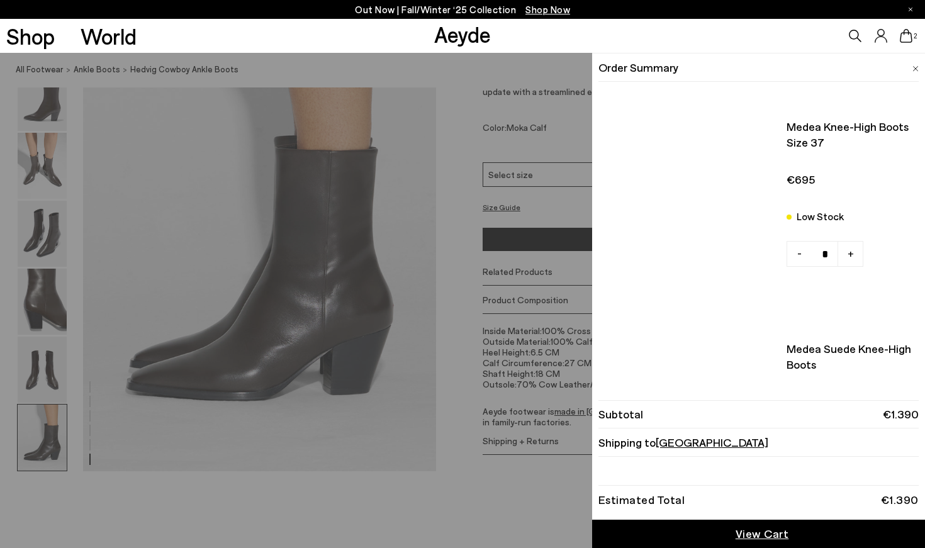
click at [910, 37] on icon at bounding box center [906, 36] width 13 height 14
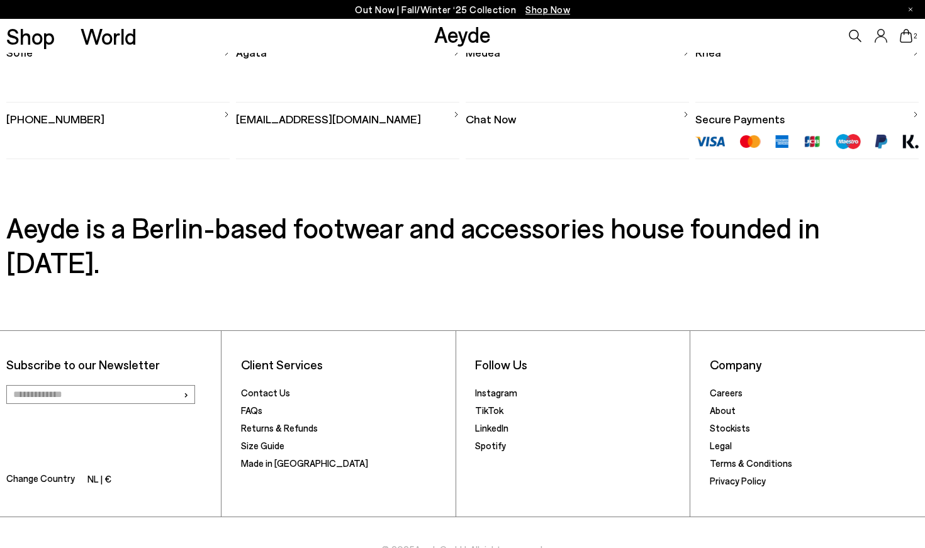
scroll to position [989, 0]
click at [251, 405] on link "FAQs" at bounding box center [251, 410] width 21 height 11
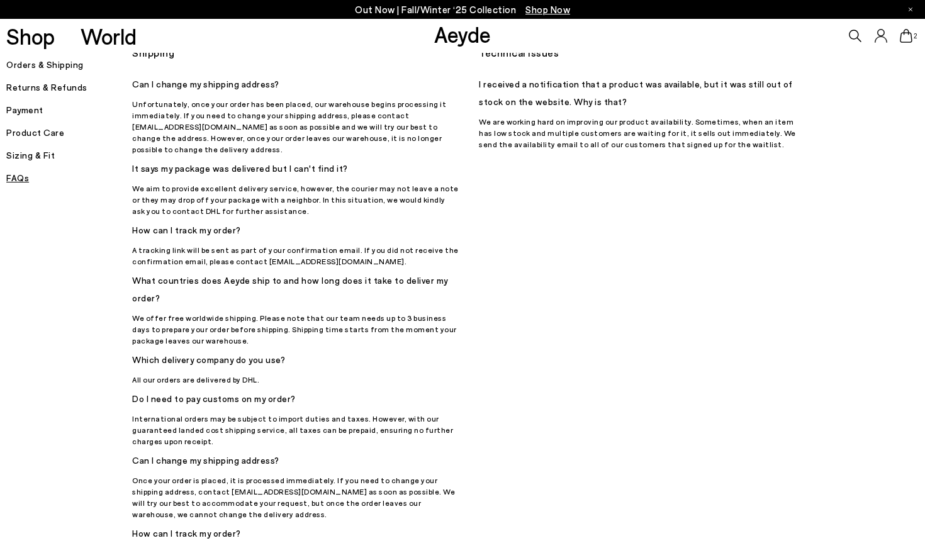
scroll to position [783, 0]
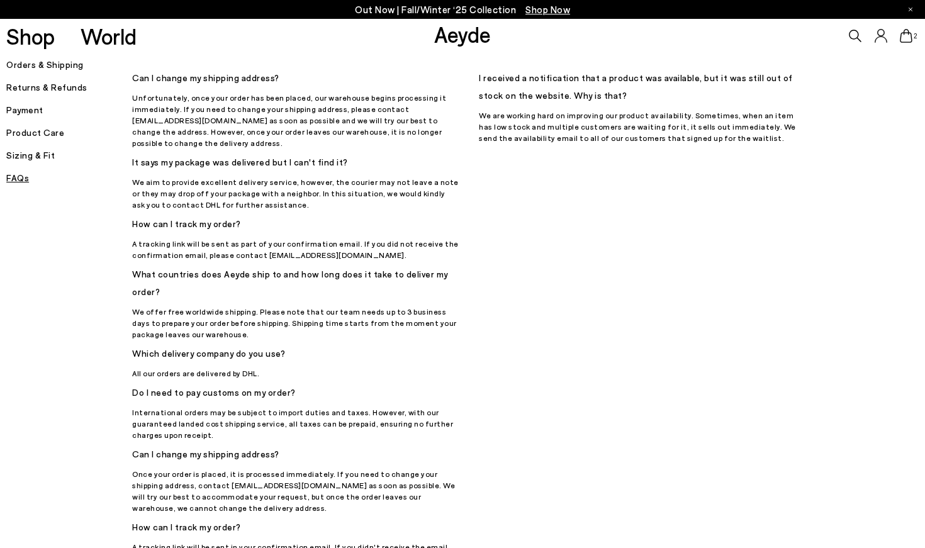
click at [466, 38] on link "Aeyde" at bounding box center [462, 34] width 57 height 26
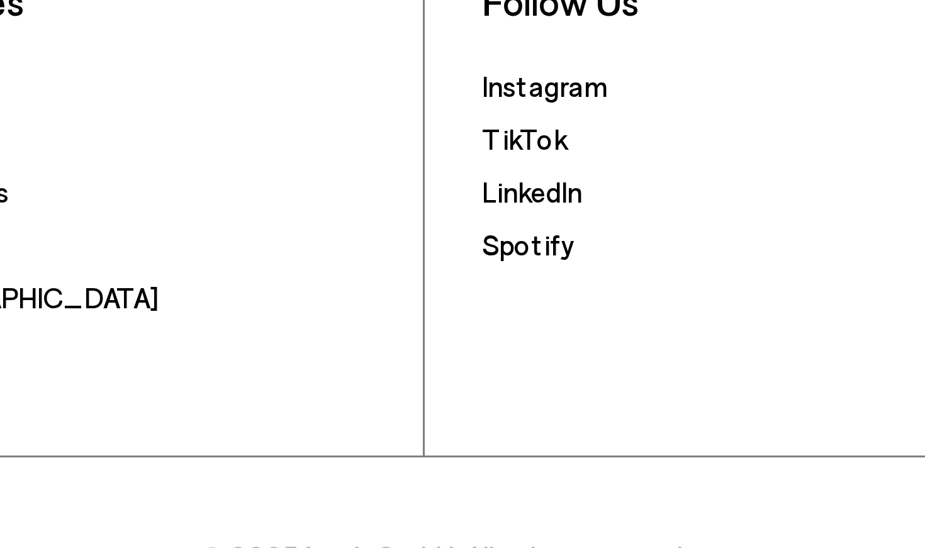
scroll to position [2256, 0]
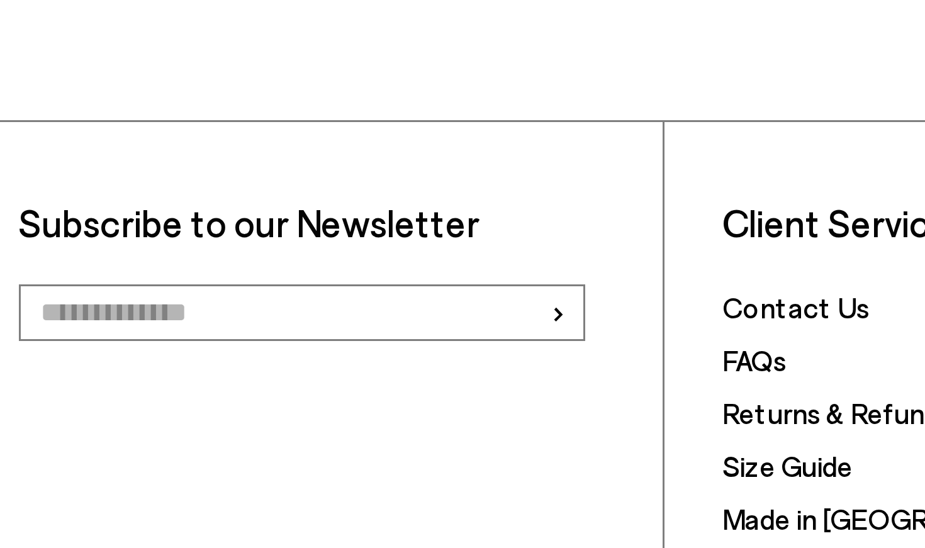
click at [62, 386] on input "email" at bounding box center [100, 395] width 189 height 19
type input "**********"
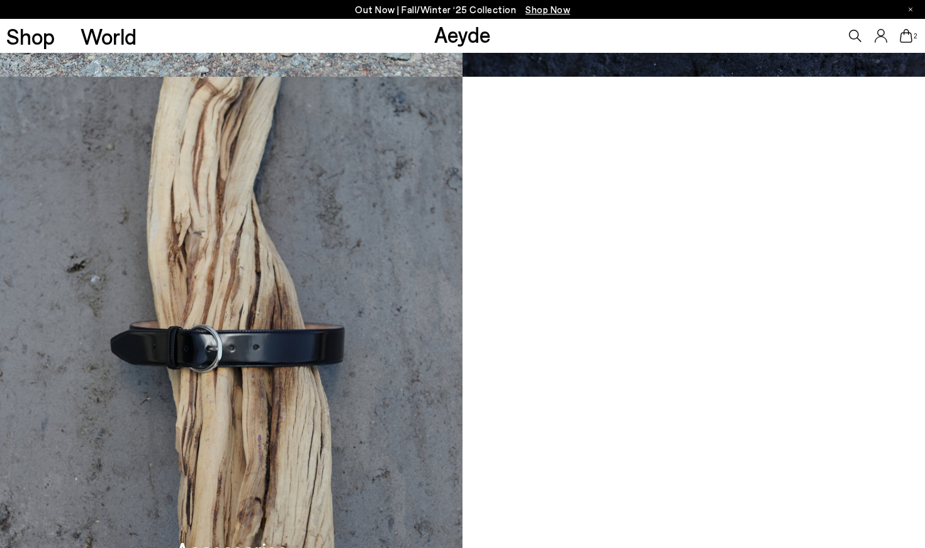
scroll to position [1278, 0]
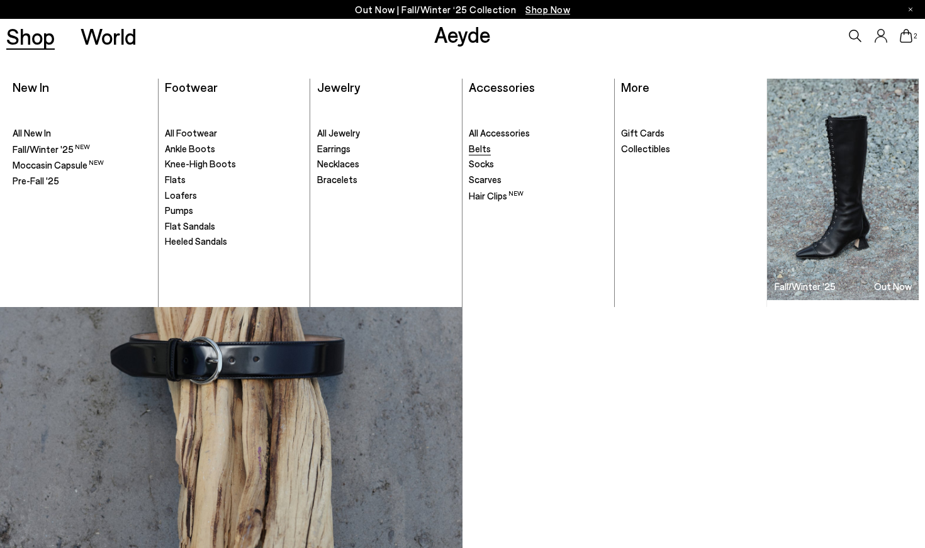
click at [478, 148] on span "Belts" at bounding box center [480, 148] width 22 height 11
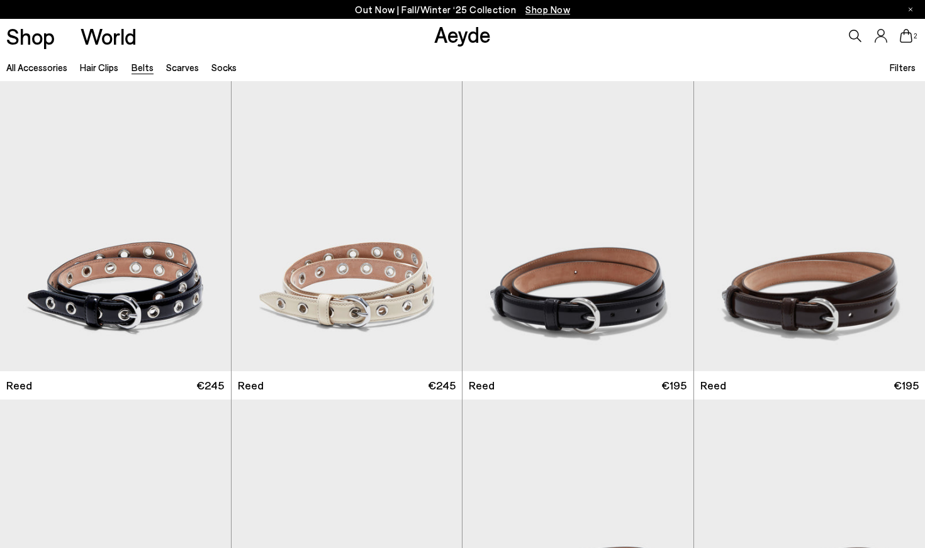
click at [901, 64] on span "Filters" at bounding box center [903, 67] width 26 height 11
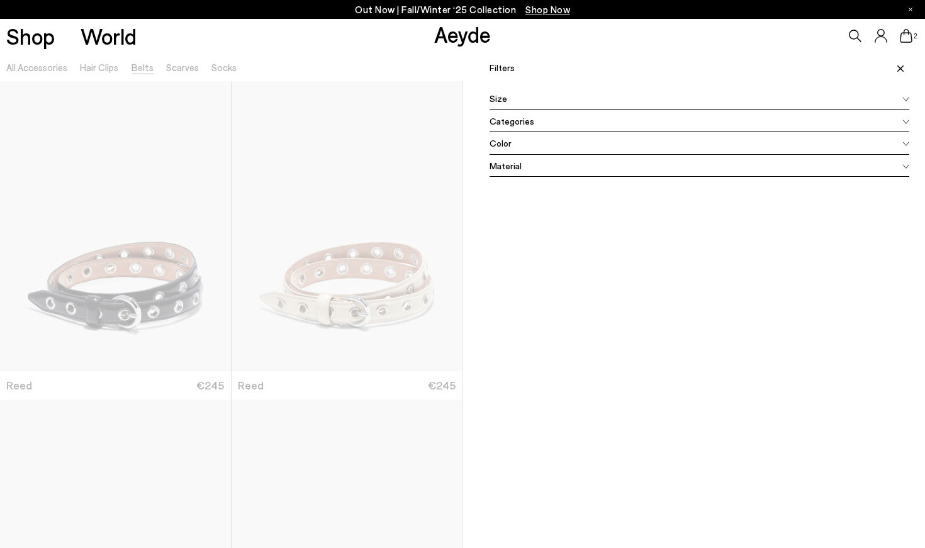
click at [493, 141] on span "Color" at bounding box center [500, 143] width 22 height 13
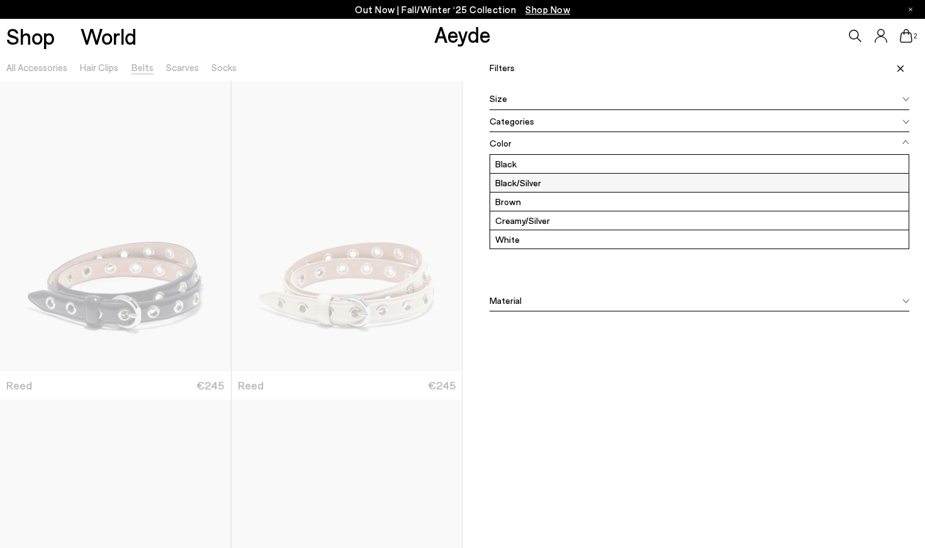
click at [504, 184] on label "Black/Silver" at bounding box center [699, 183] width 418 height 18
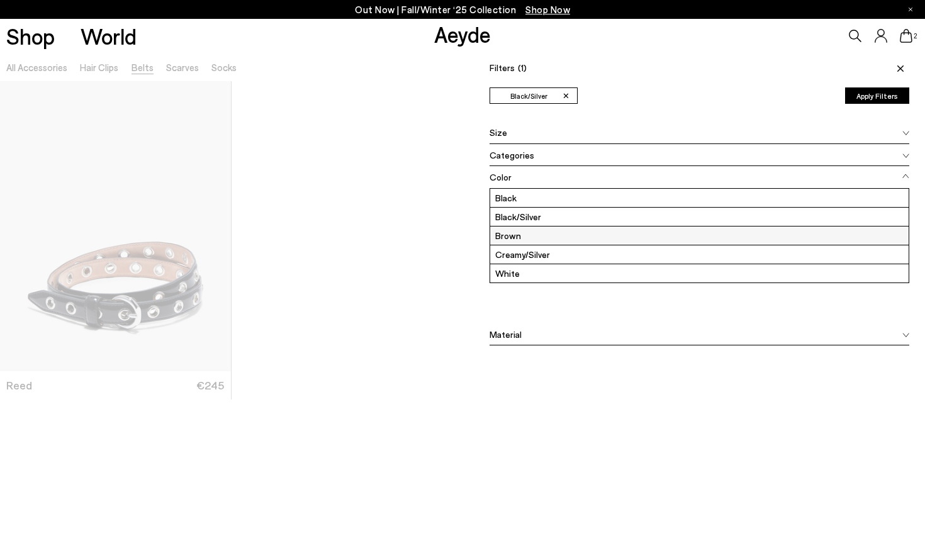
click at [518, 240] on label "Brown" at bounding box center [699, 235] width 418 height 18
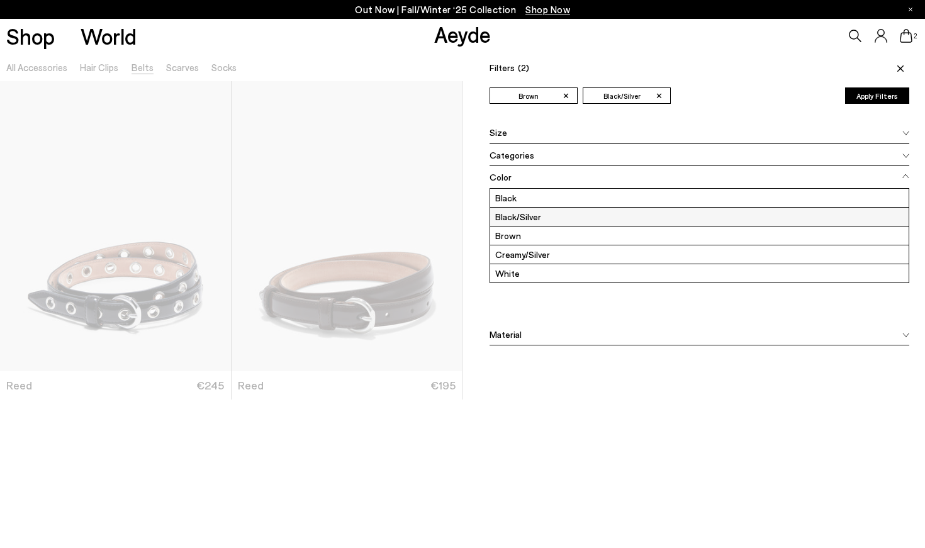
click at [509, 218] on label "Black/Silver" at bounding box center [699, 217] width 418 height 18
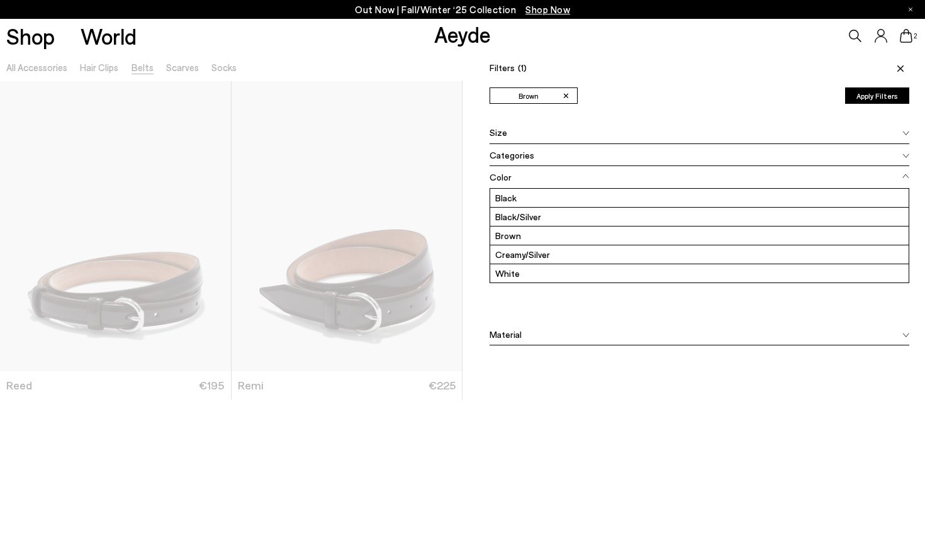
click at [384, 448] on div at bounding box center [231, 327] width 462 height 548
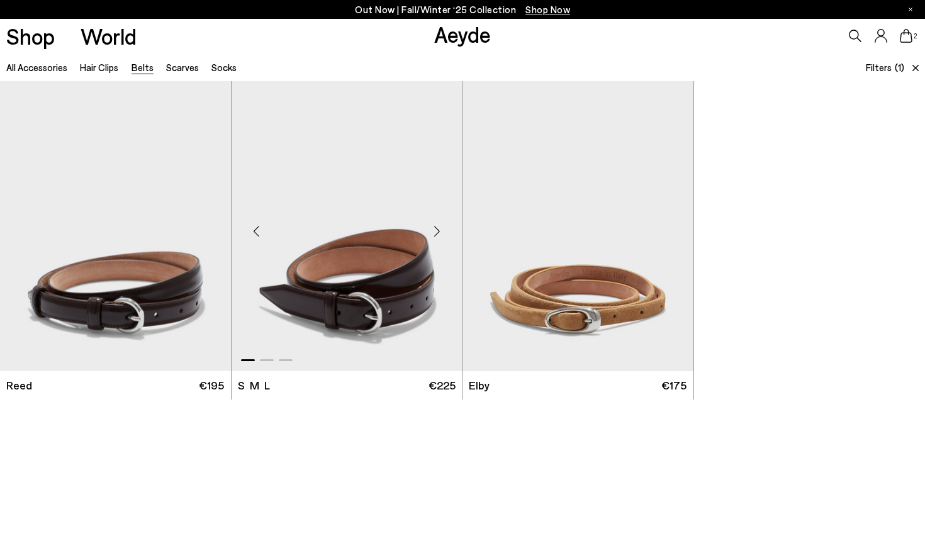
click at [357, 311] on img "1 / 3" at bounding box center [347, 226] width 231 height 290
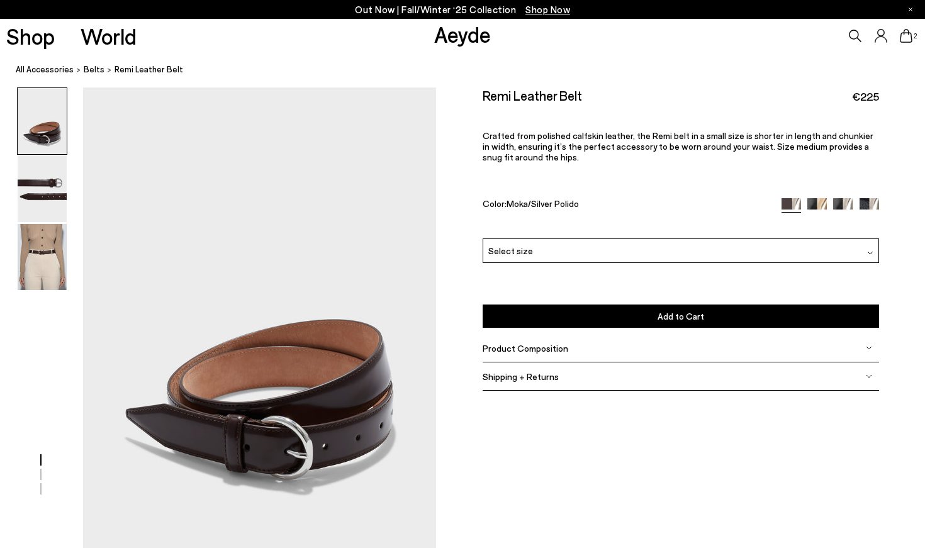
click at [40, 257] on img at bounding box center [42, 257] width 49 height 66
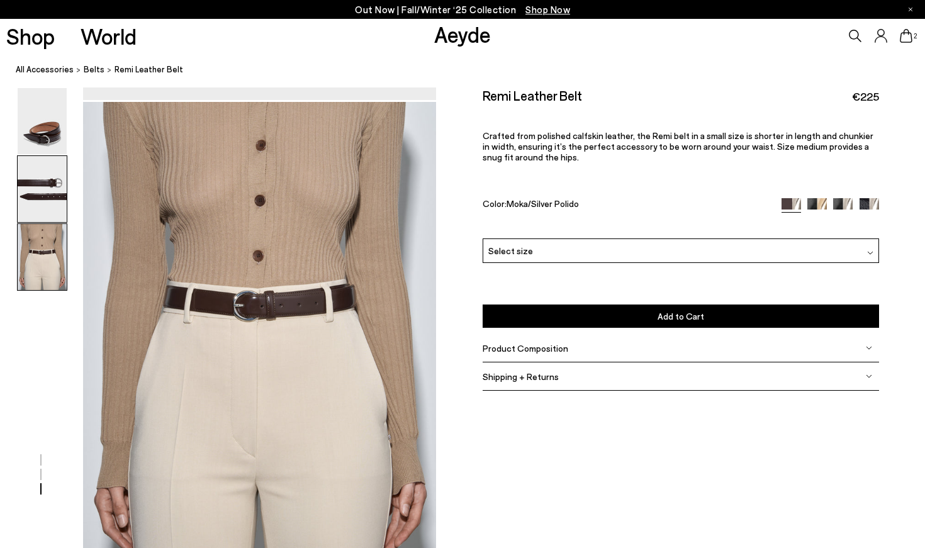
scroll to position [1022, 0]
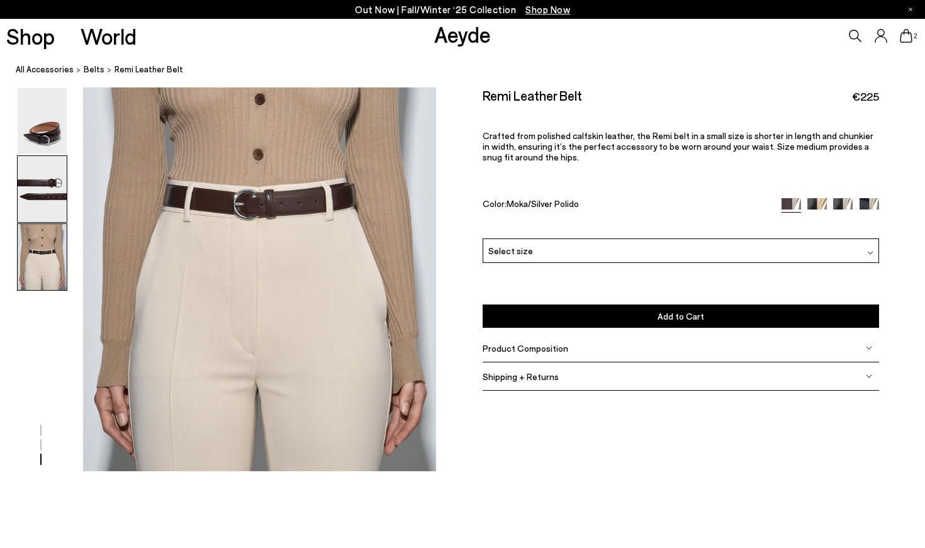
click at [39, 199] on img at bounding box center [42, 189] width 49 height 66
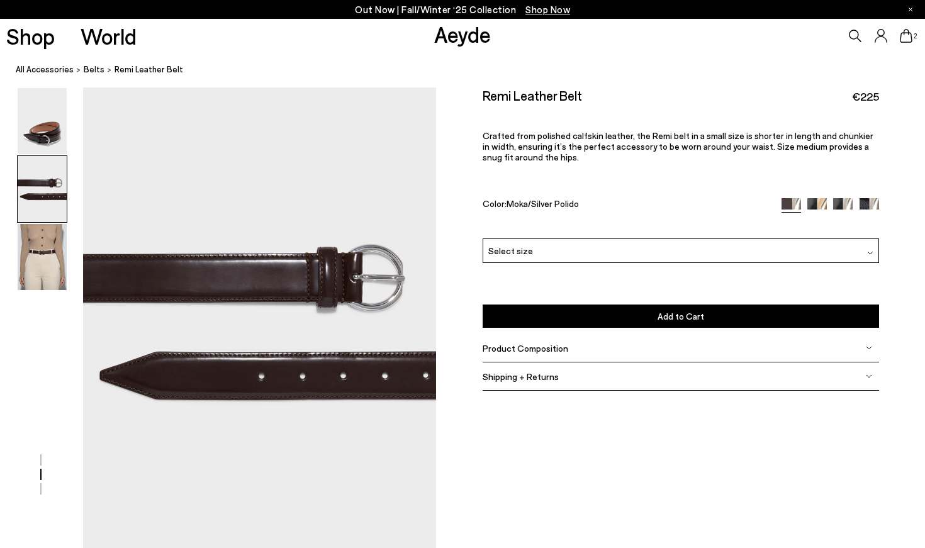
scroll to position [463, 0]
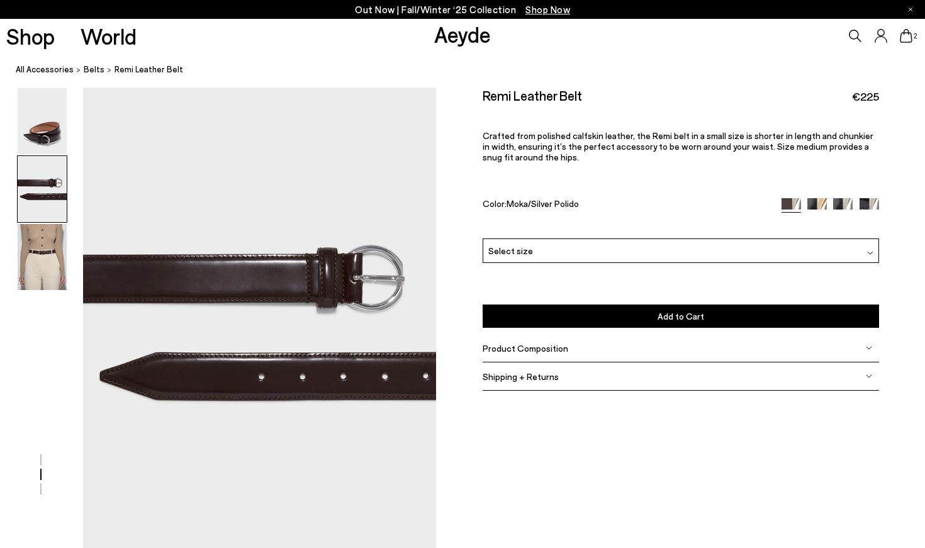
click at [824, 201] on img at bounding box center [817, 208] width 20 height 20
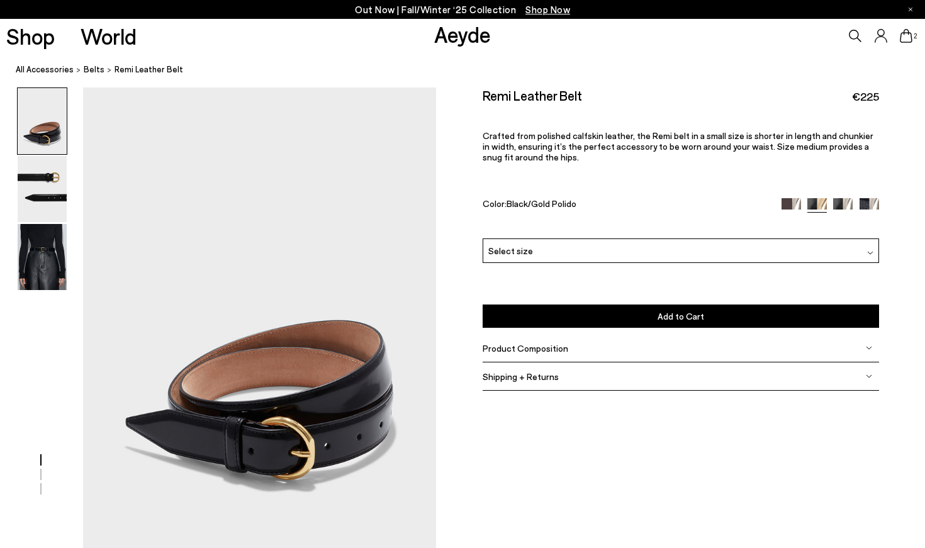
click at [843, 206] on img at bounding box center [843, 208] width 20 height 20
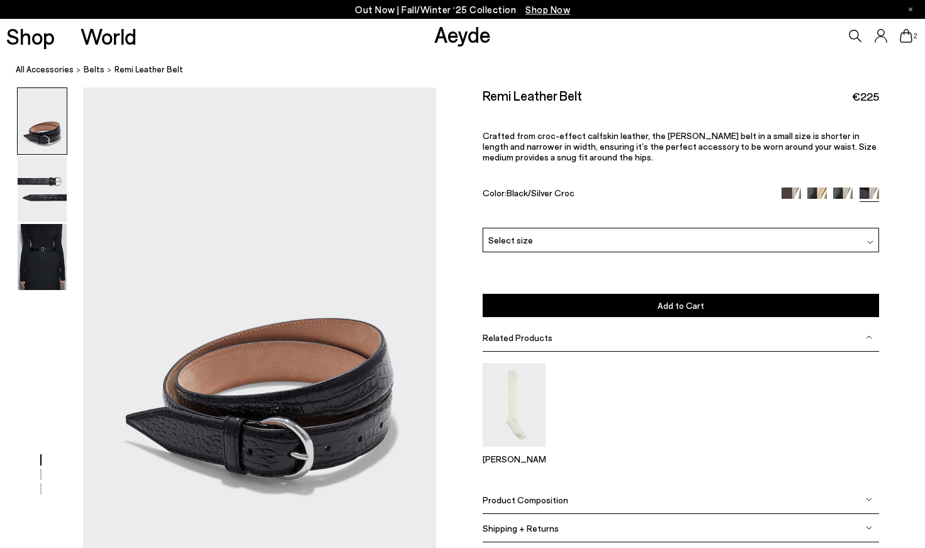
click at [636, 245] on div "Select size" at bounding box center [681, 240] width 396 height 25
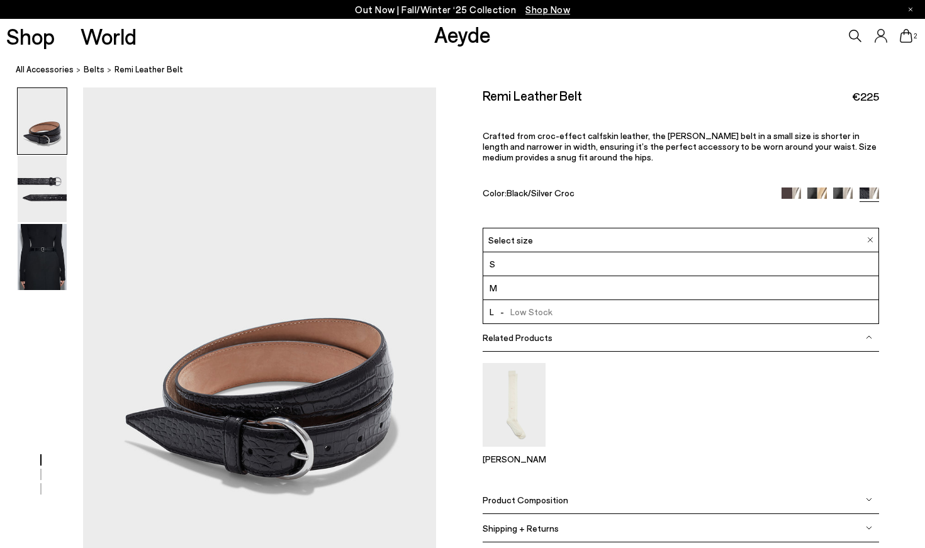
click at [441, 235] on div "Remi Leather Belt €225 Crafted from croc-effect calfskin leather, the [PERSON_N…" at bounding box center [680, 322] width 489 height 471
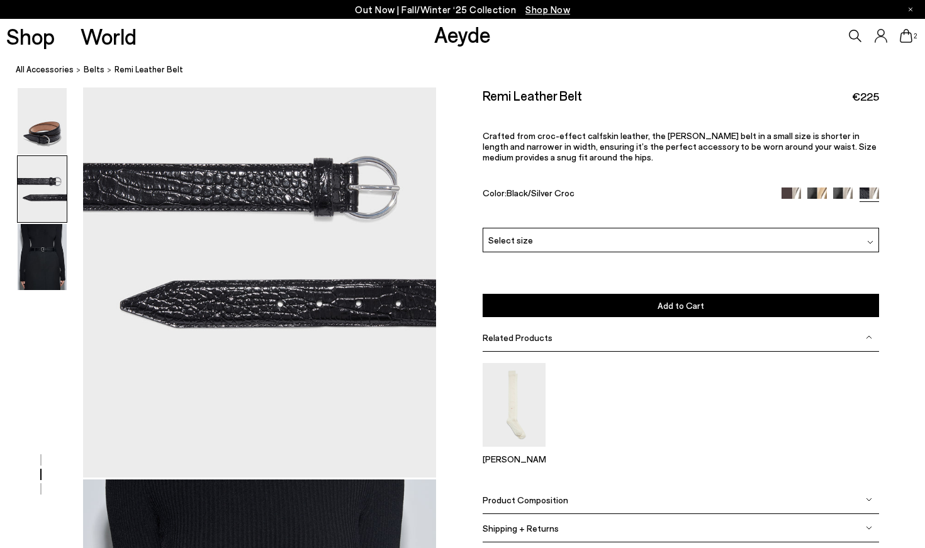
scroll to position [548, 0]
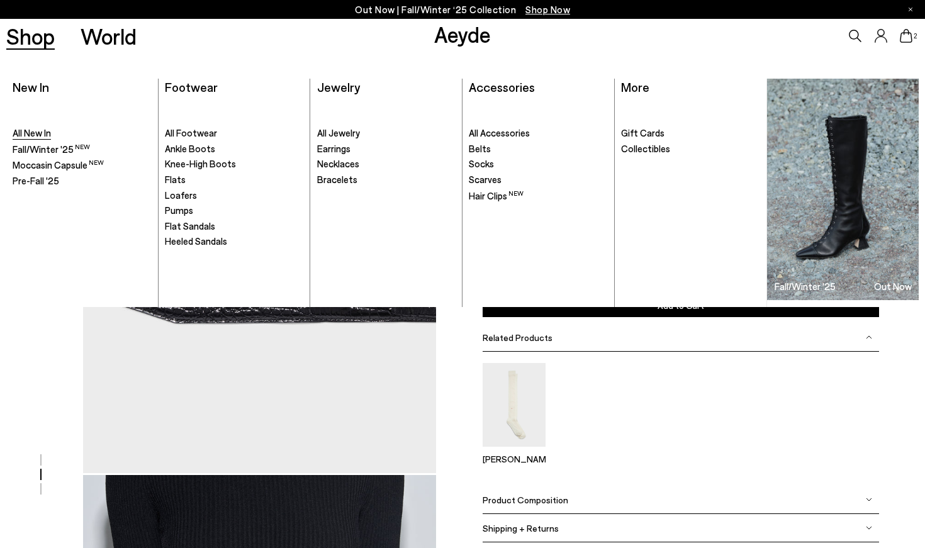
click at [39, 135] on span "All New In" at bounding box center [32, 132] width 38 height 11
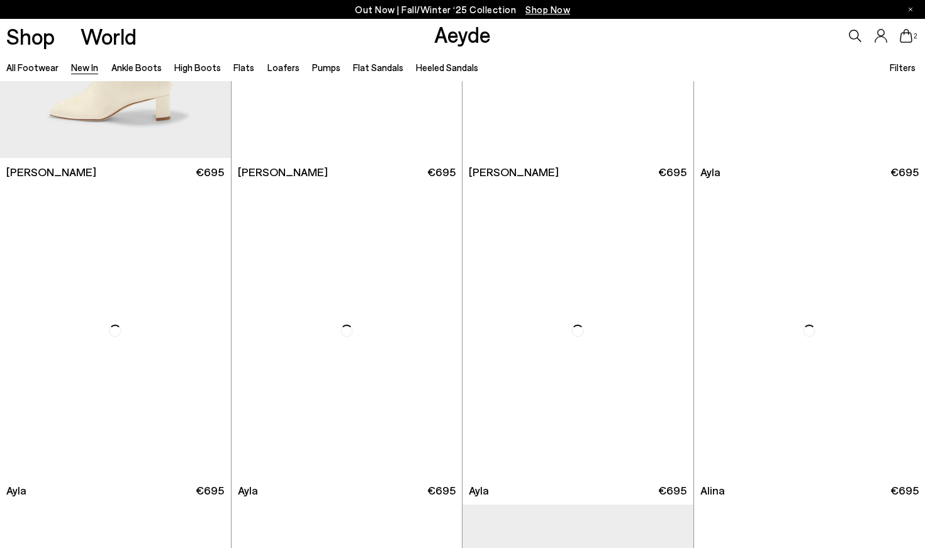
scroll to position [3364, 0]
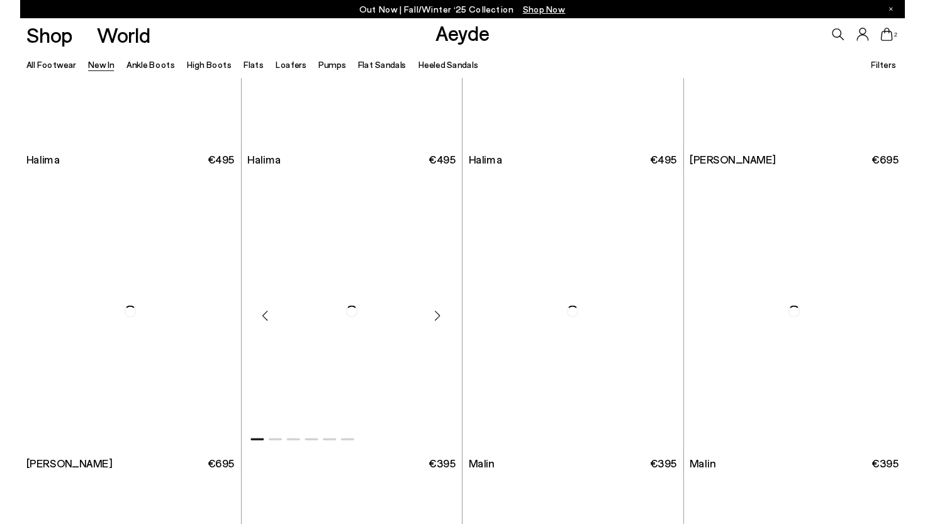
scroll to position [10415, 0]
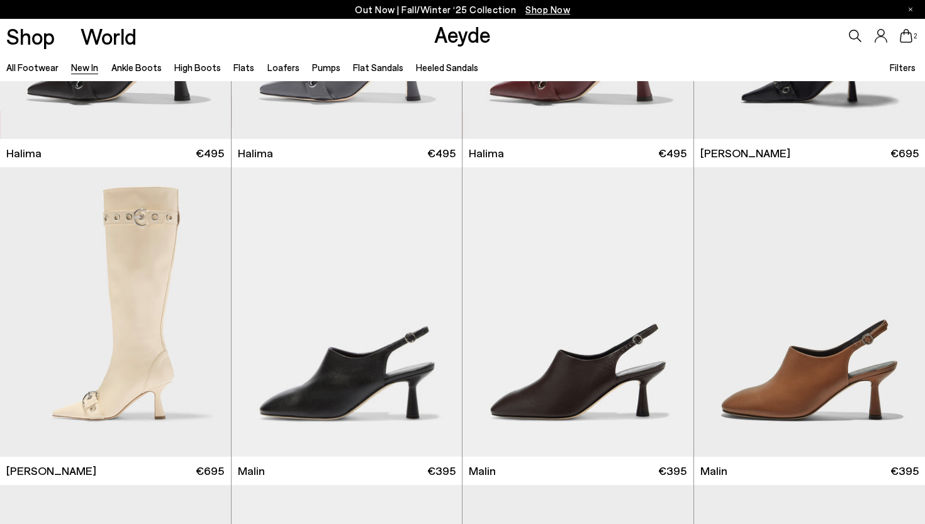
click at [909, 40] on icon at bounding box center [906, 36] width 13 height 14
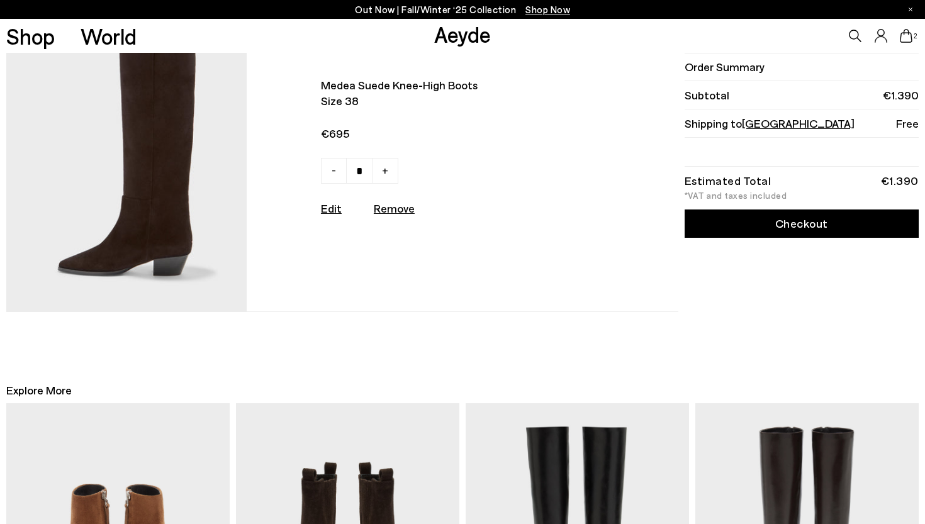
scroll to position [113, 0]
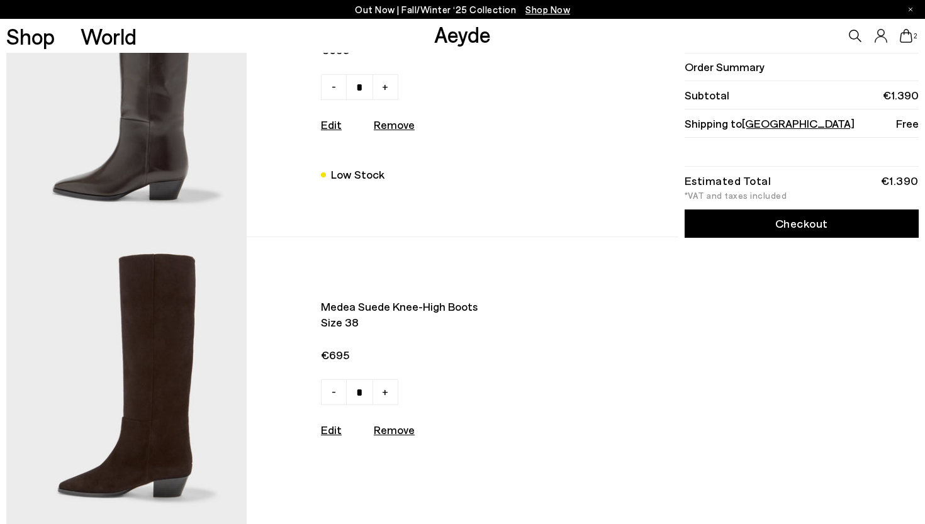
click at [817, 232] on link "Checkout" at bounding box center [801, 224] width 234 height 28
